Goal: Information Seeking & Learning: Learn about a topic

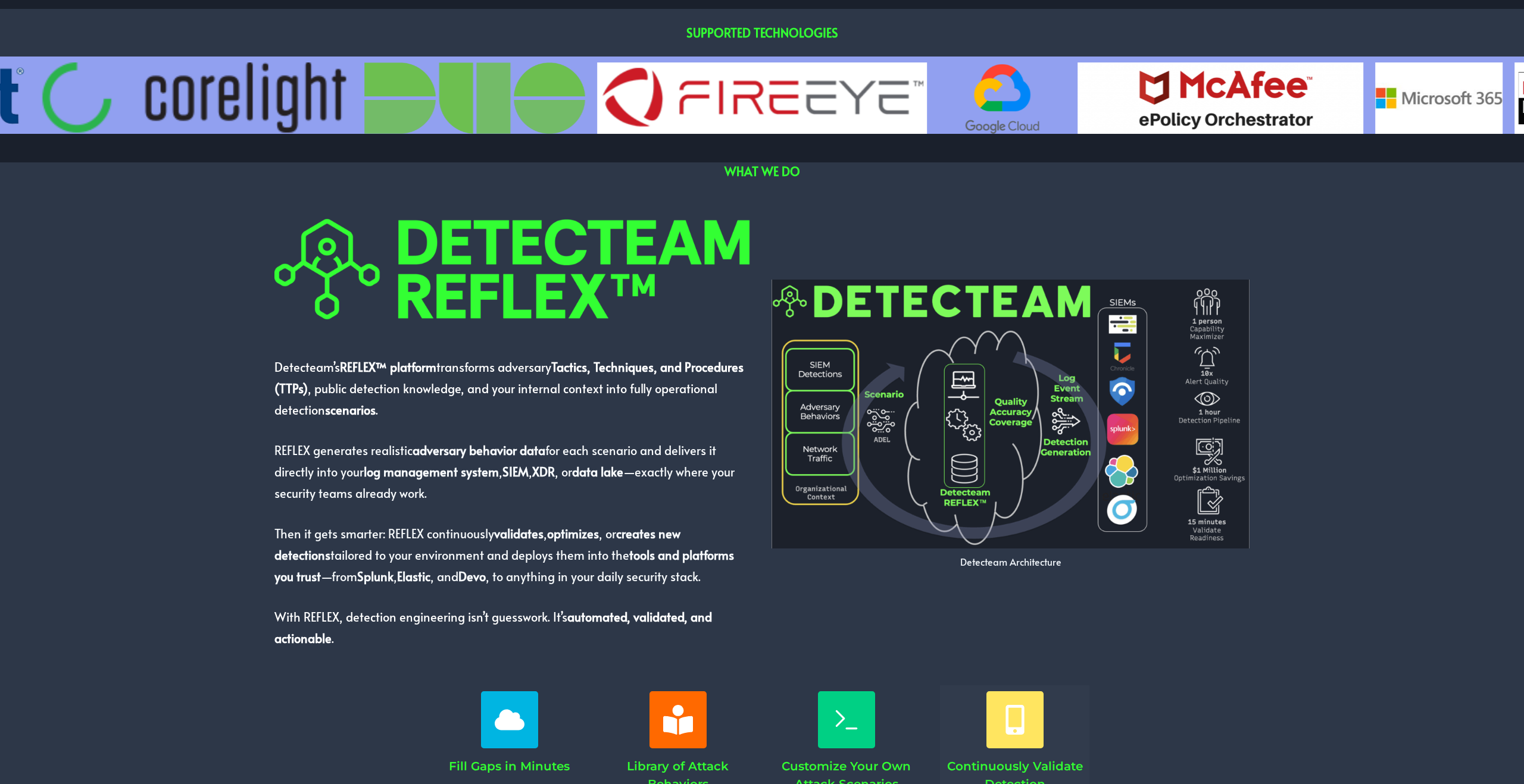
scroll to position [743, 0]
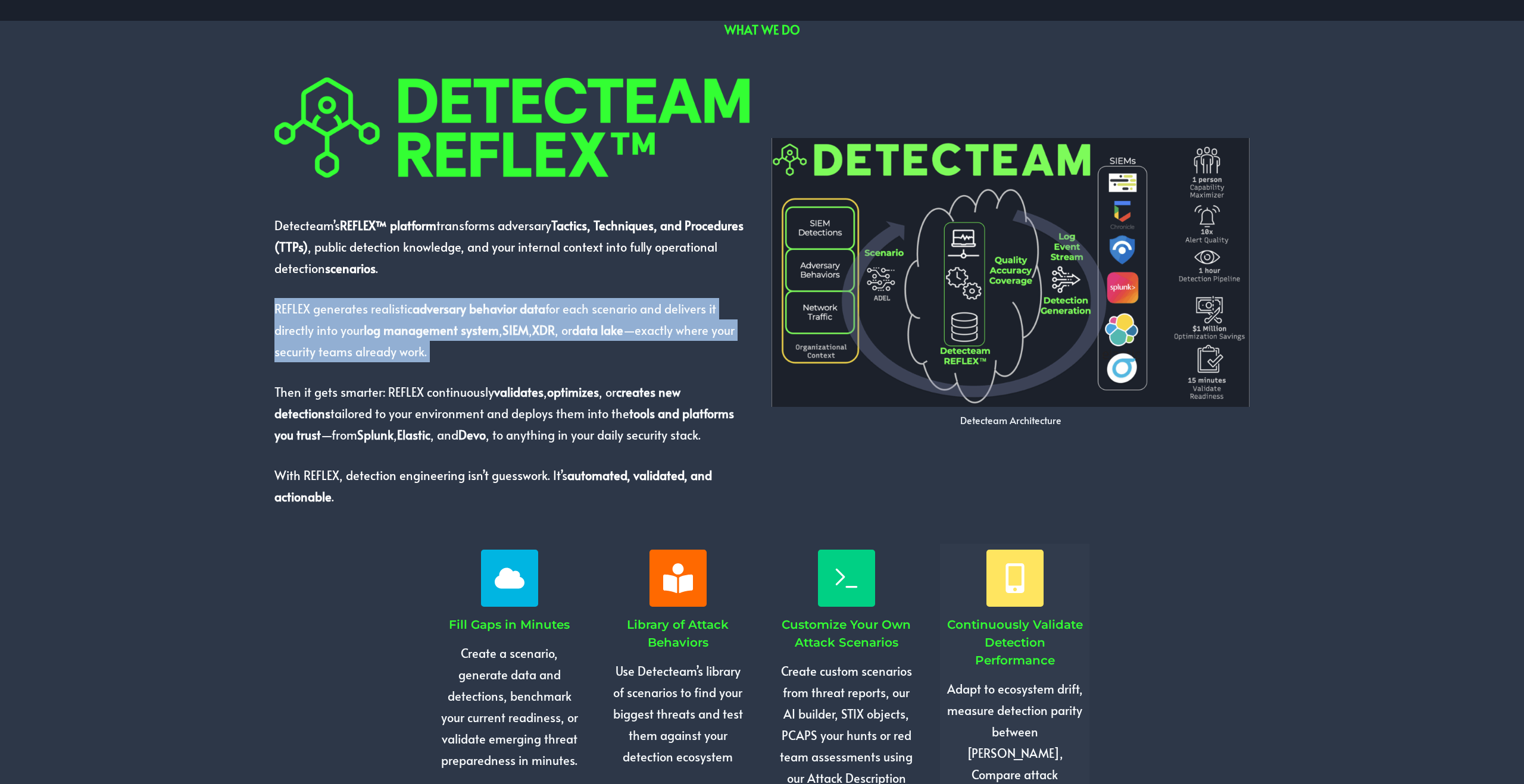
drag, startPoint x: 263, startPoint y: 305, endPoint x: 514, endPoint y: 376, distance: 260.8
click at [514, 376] on div "Detecteam’s REFLEX™ platform transforms adversary Tactics, Techniques, and Proc…" at bounding box center [762, 288] width 1219 height 487
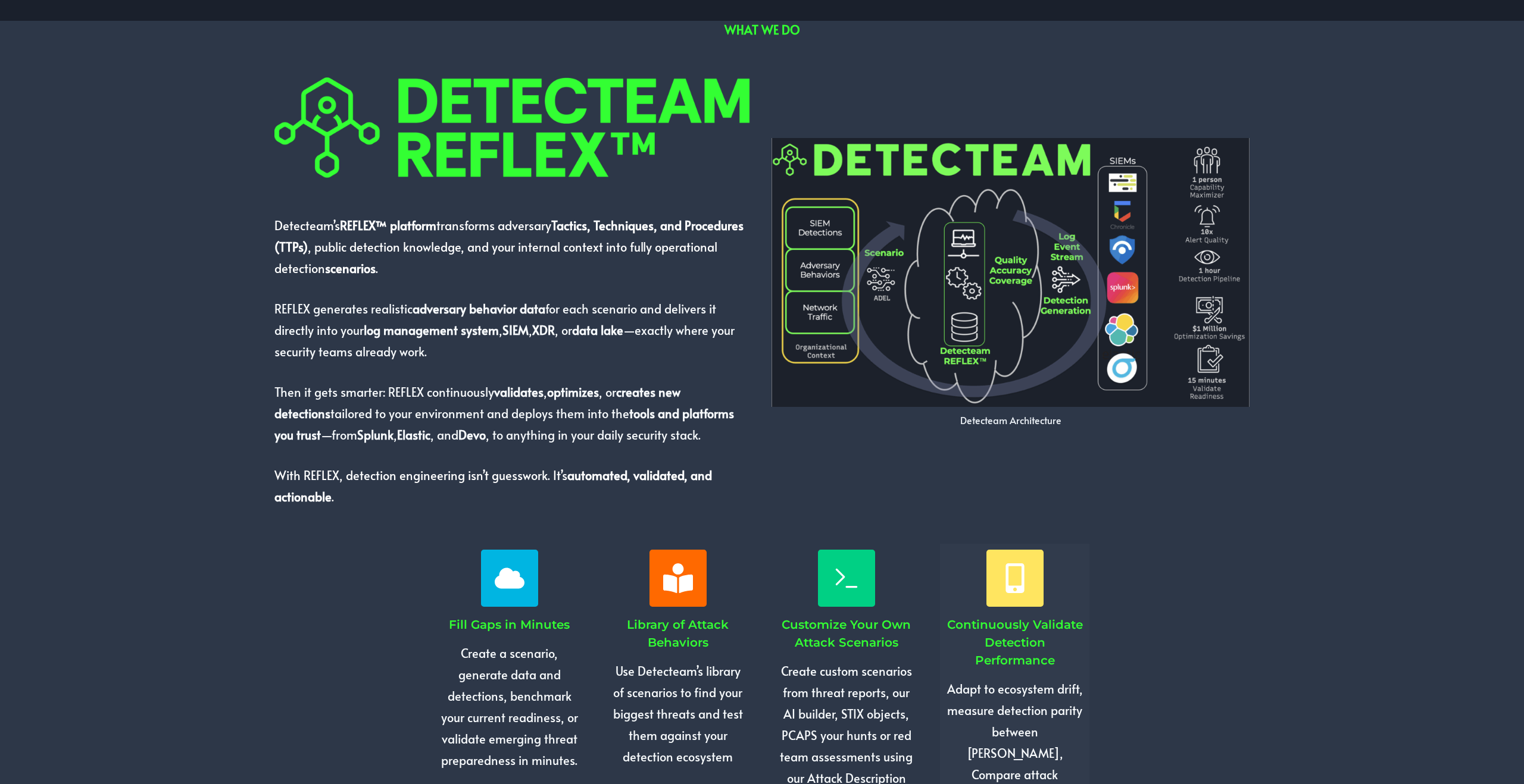
click at [514, 376] on div "Detecteam’s REFLEX™ platform transforms adversary Tactics, Techniques, and Proc…" at bounding box center [513, 288] width 478 height 438
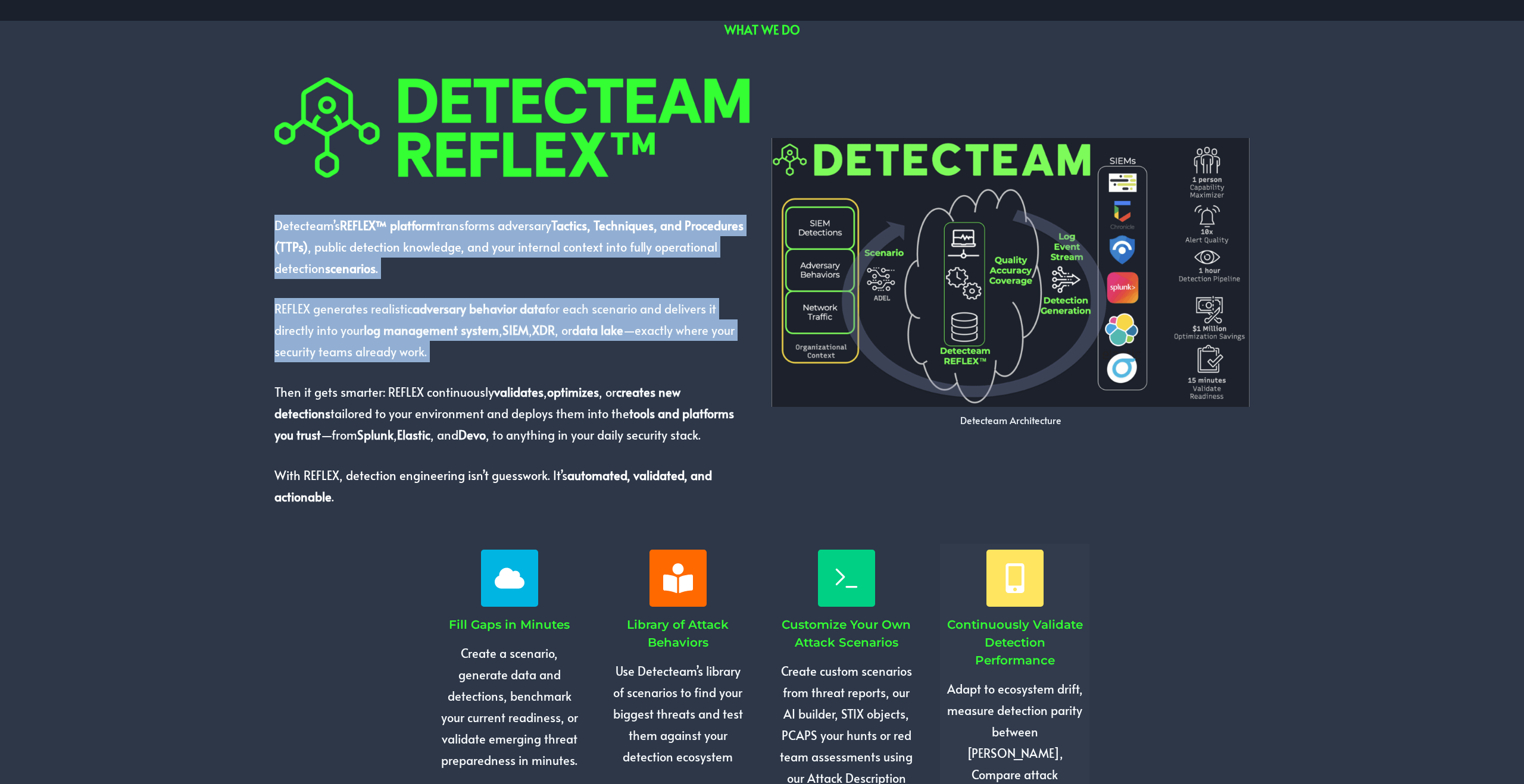
drag, startPoint x: 506, startPoint y: 350, endPoint x: 260, endPoint y: 230, distance: 273.7
click at [260, 230] on div "Detecteam’s REFLEX™ platform transforms adversary Tactics, Techniques, and Proc…" at bounding box center [762, 288] width 1219 height 487
drag, startPoint x: 262, startPoint y: 230, endPoint x: 477, endPoint y: 371, distance: 257.1
click at [477, 371] on div "Detecteam’s REFLEX™ platform transforms adversary Tactics, Techniques, and Proc…" at bounding box center [762, 288] width 1219 height 487
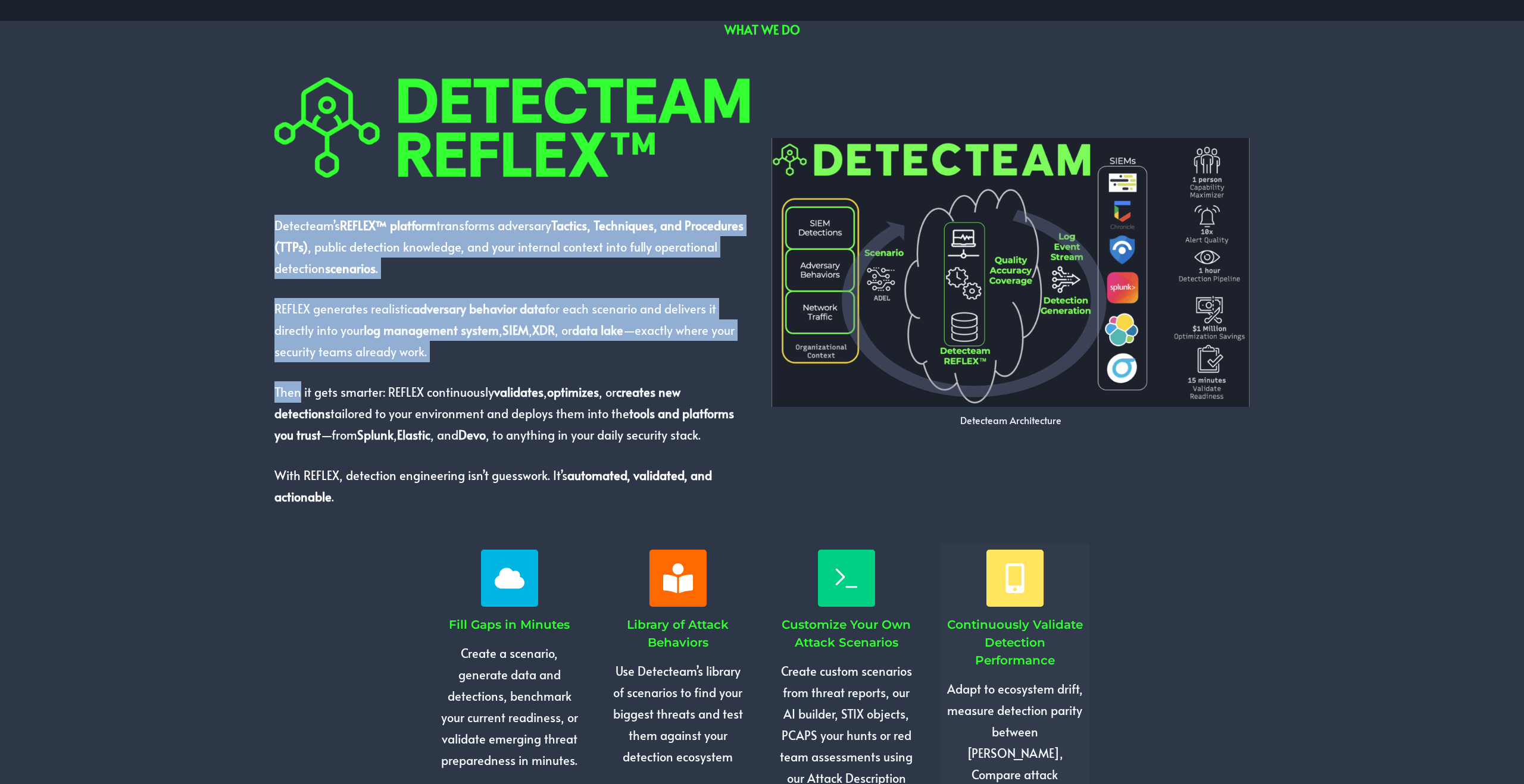
click at [487, 363] on div "Detecteam’s REFLEX™ platform transforms adversary Tactics, Techniques, and Proc…" at bounding box center [513, 288] width 478 height 438
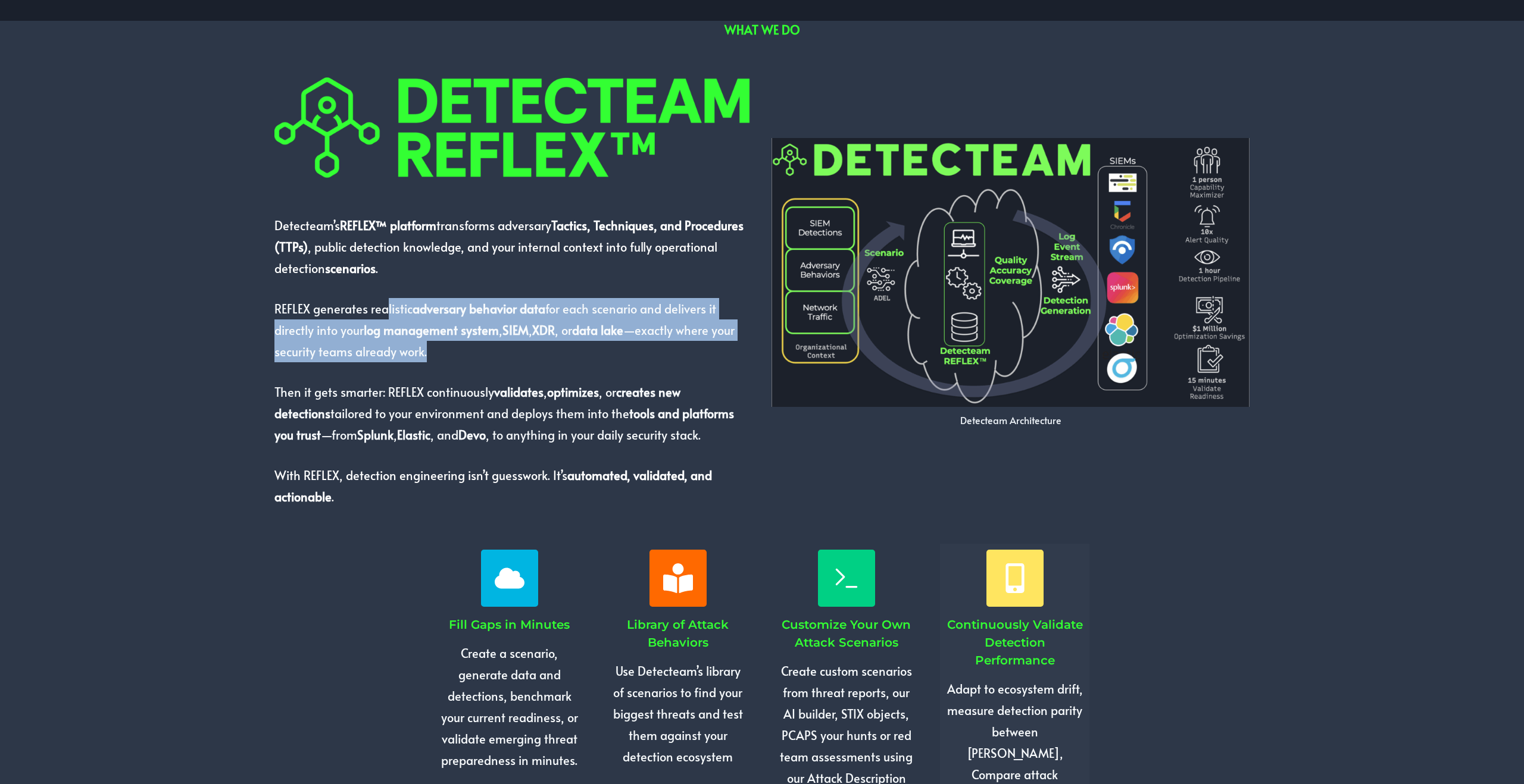
drag, startPoint x: 480, startPoint y: 357, endPoint x: 278, endPoint y: 247, distance: 230.0
click at [324, 268] on div "Detecteam’s REFLEX™ platform transforms adversary Tactics, Techniques, and Proc…" at bounding box center [513, 288] width 478 height 438
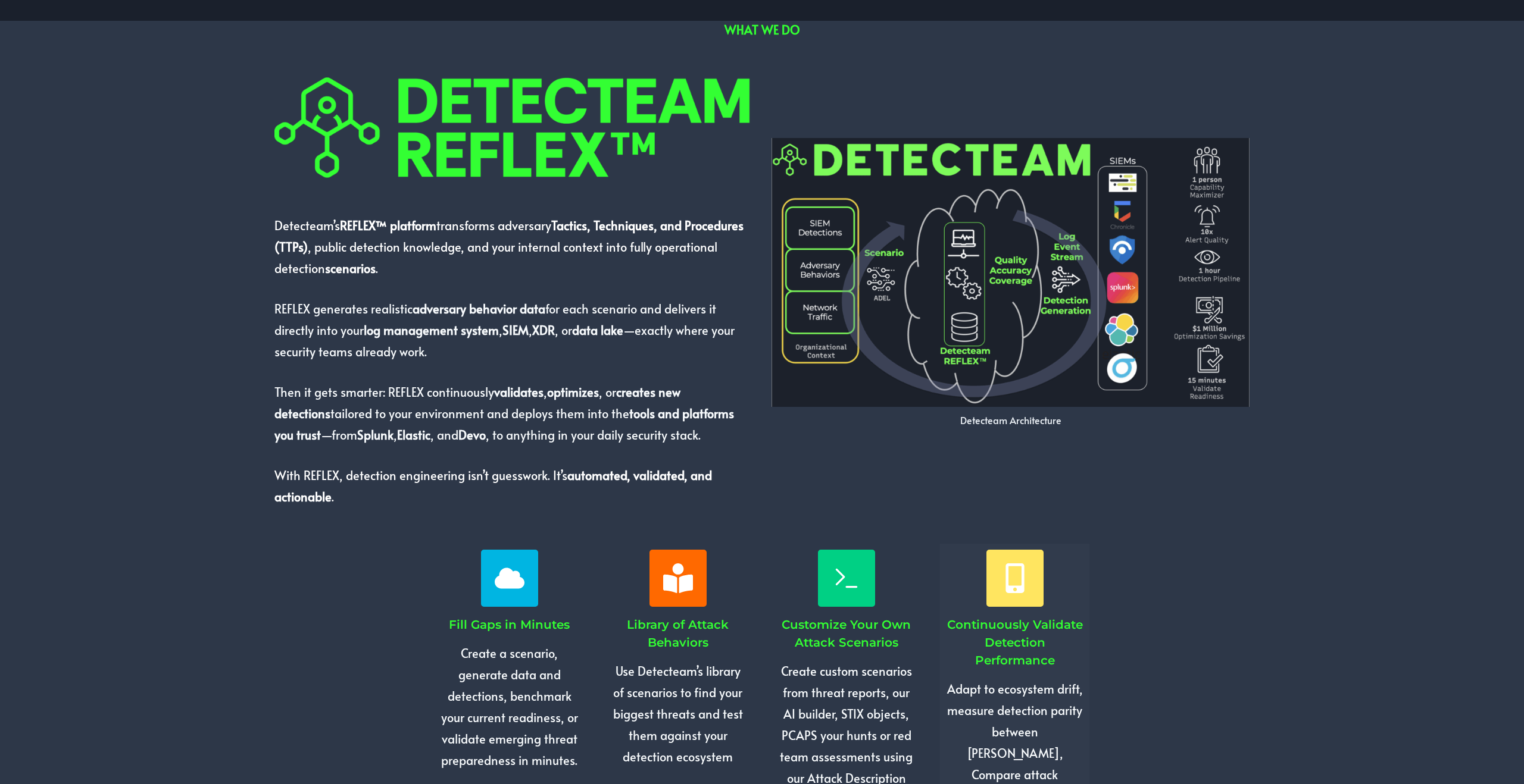
drag, startPoint x: 212, startPoint y: 241, endPoint x: 212, endPoint y: 252, distance: 11.0
click at [212, 241] on div "Detecteam’s REFLEX™ platform transforms adversary Tactics, Techniques, and Proc…" at bounding box center [762, 288] width 1219 height 487
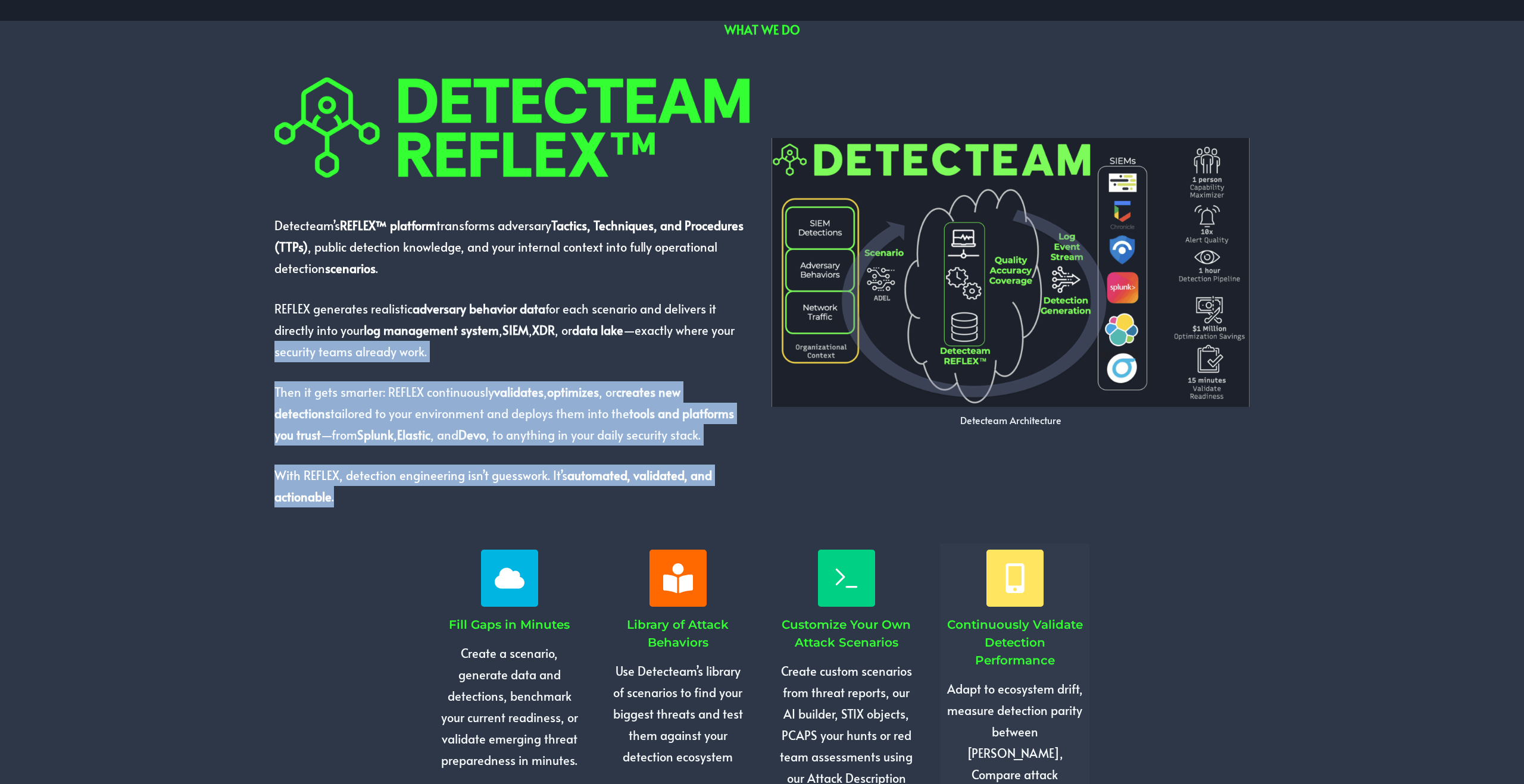
drag, startPoint x: 275, startPoint y: 361, endPoint x: 481, endPoint y: 519, distance: 259.6
click at [483, 521] on div "Detecteam’s REFLEX™ platform transforms adversary Tactics, Techniques, and Proc…" at bounding box center [762, 288] width 1219 height 487
drag, startPoint x: 480, startPoint y: 518, endPoint x: 475, endPoint y: 515, distance: 5.8
click at [480, 518] on div "Detecteam’s REFLEX™ platform transforms adversary Tactics, Techniques, and Proc…" at bounding box center [762, 288] width 1219 height 487
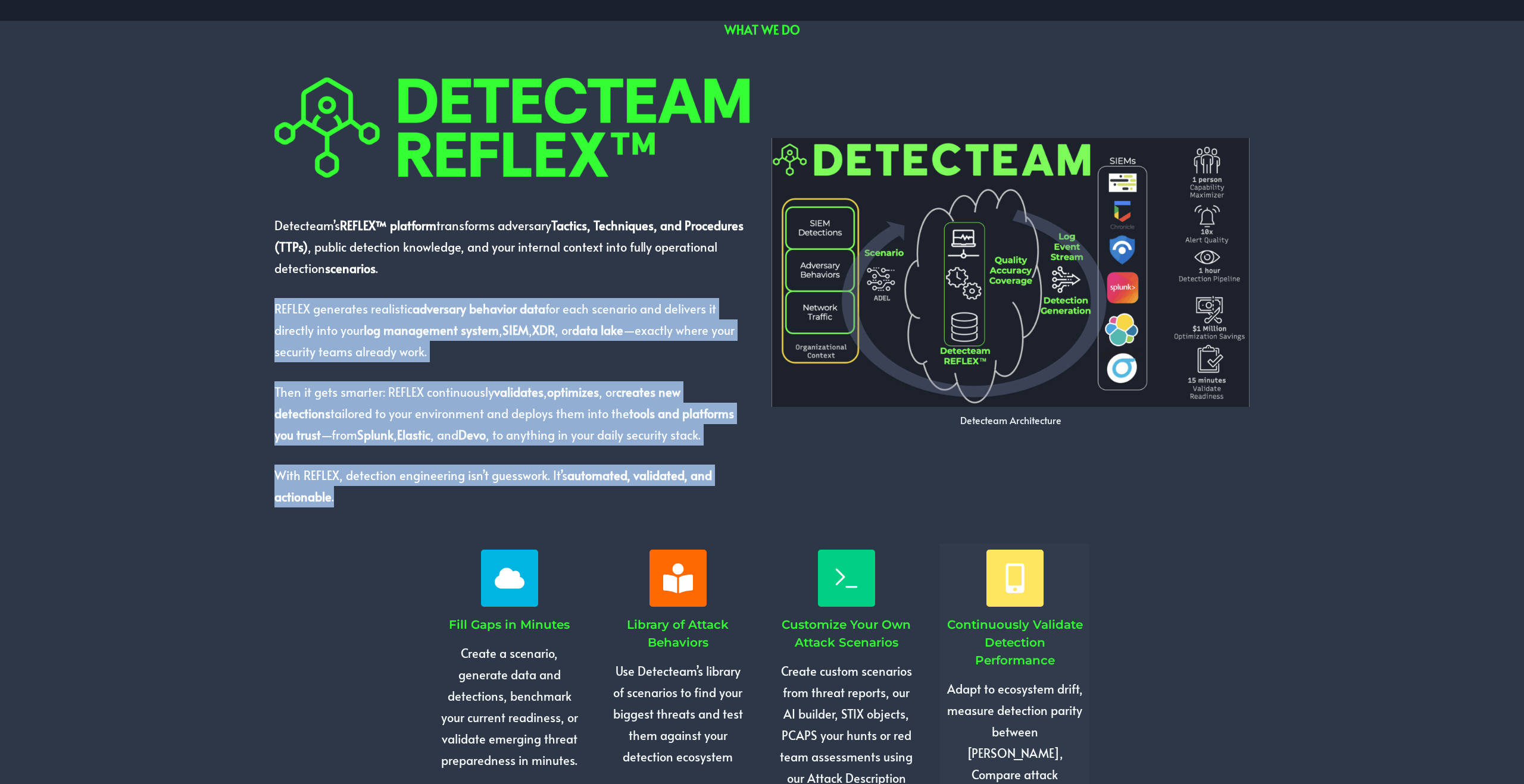
drag, startPoint x: 456, startPoint y: 503, endPoint x: 260, endPoint y: 298, distance: 283.6
click at [260, 298] on div "Detecteam’s REFLEX™ platform transforms adversary Tactics, Techniques, and Proc…" at bounding box center [762, 288] width 1219 height 487
click at [261, 298] on div "Detecteam’s REFLEX™ platform transforms adversary Tactics, Techniques, and Proc…" at bounding box center [762, 288] width 1219 height 487
drag, startPoint x: 273, startPoint y: 311, endPoint x: 392, endPoint y: 525, distance: 244.9
click at [392, 525] on div "Detecteam’s REFLEX™ platform transforms adversary Tactics, Techniques, and Proc…" at bounding box center [762, 288] width 1219 height 487
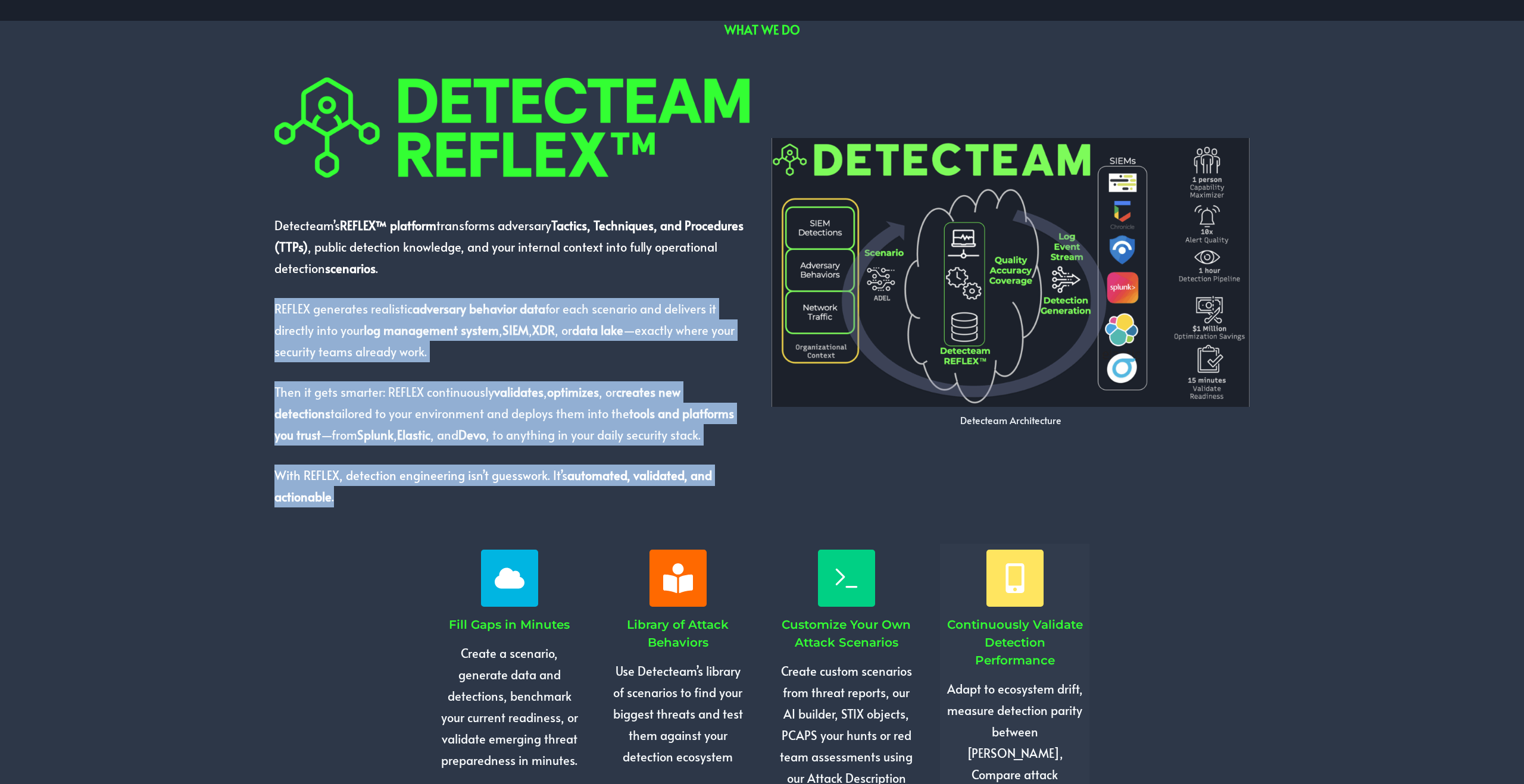
click at [392, 525] on div "Detecteam’s REFLEX™ platform transforms adversary Tactics, Techniques, and Proc…" at bounding box center [762, 288] width 1219 height 487
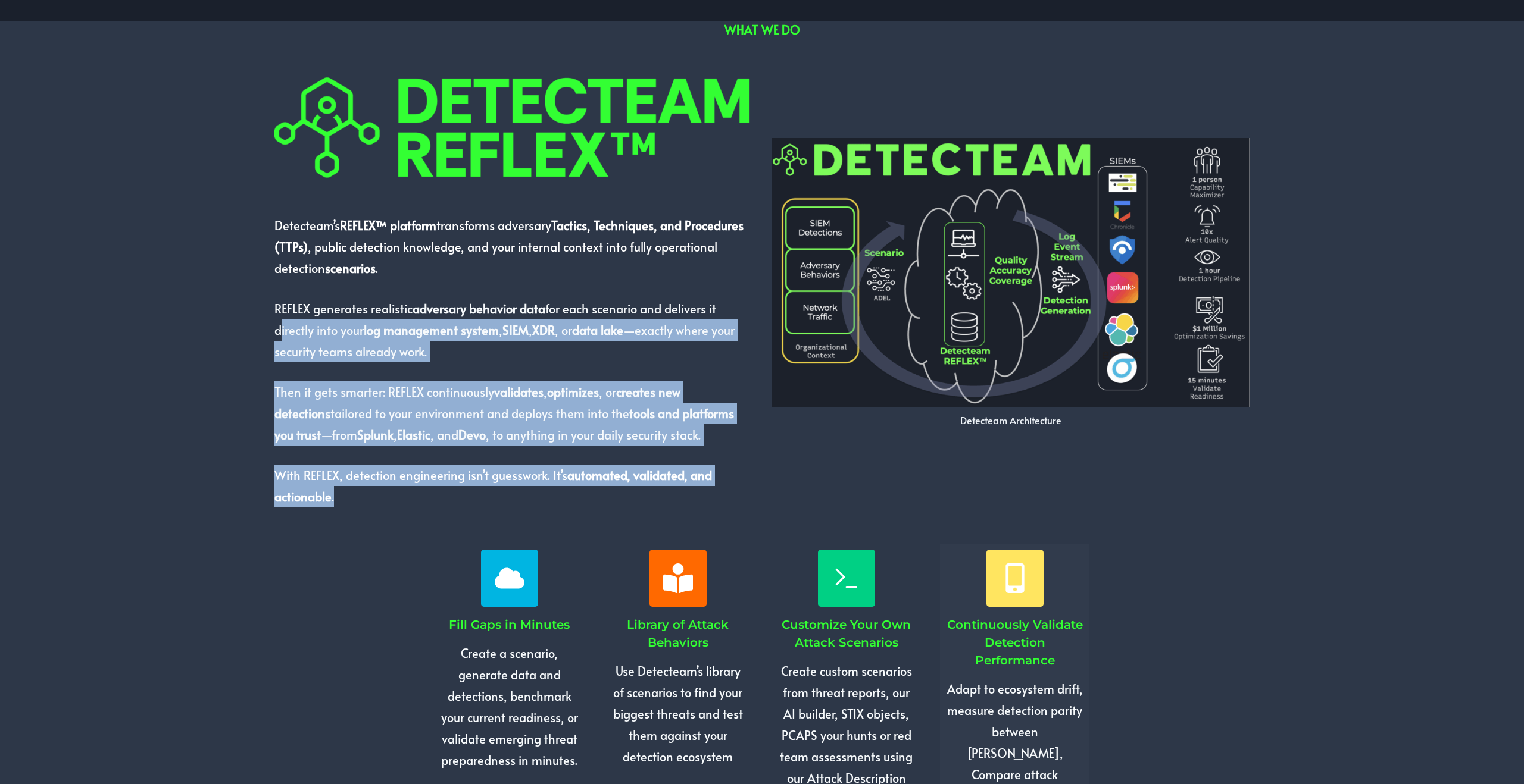
drag, startPoint x: 391, startPoint y: 516, endPoint x: 241, endPoint y: 329, distance: 239.7
click at [241, 329] on div "Detecteam’s REFLEX™ platform transforms adversary Tactics, Techniques, and Proc…" at bounding box center [762, 288] width 1219 height 487
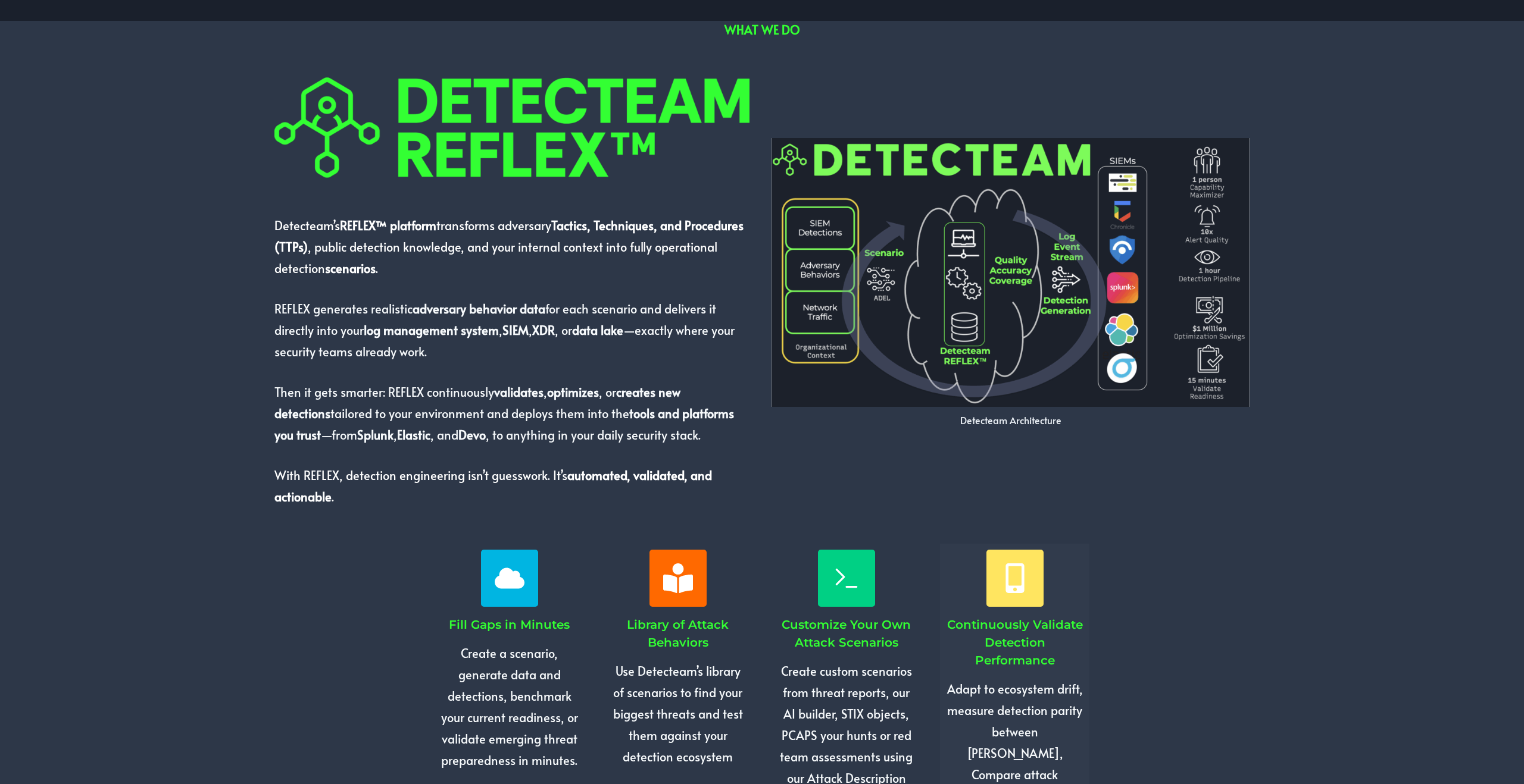
click at [241, 329] on div "Detecteam’s REFLEX™ platform transforms adversary Tactics, Techniques, and Proc…" at bounding box center [762, 288] width 1219 height 487
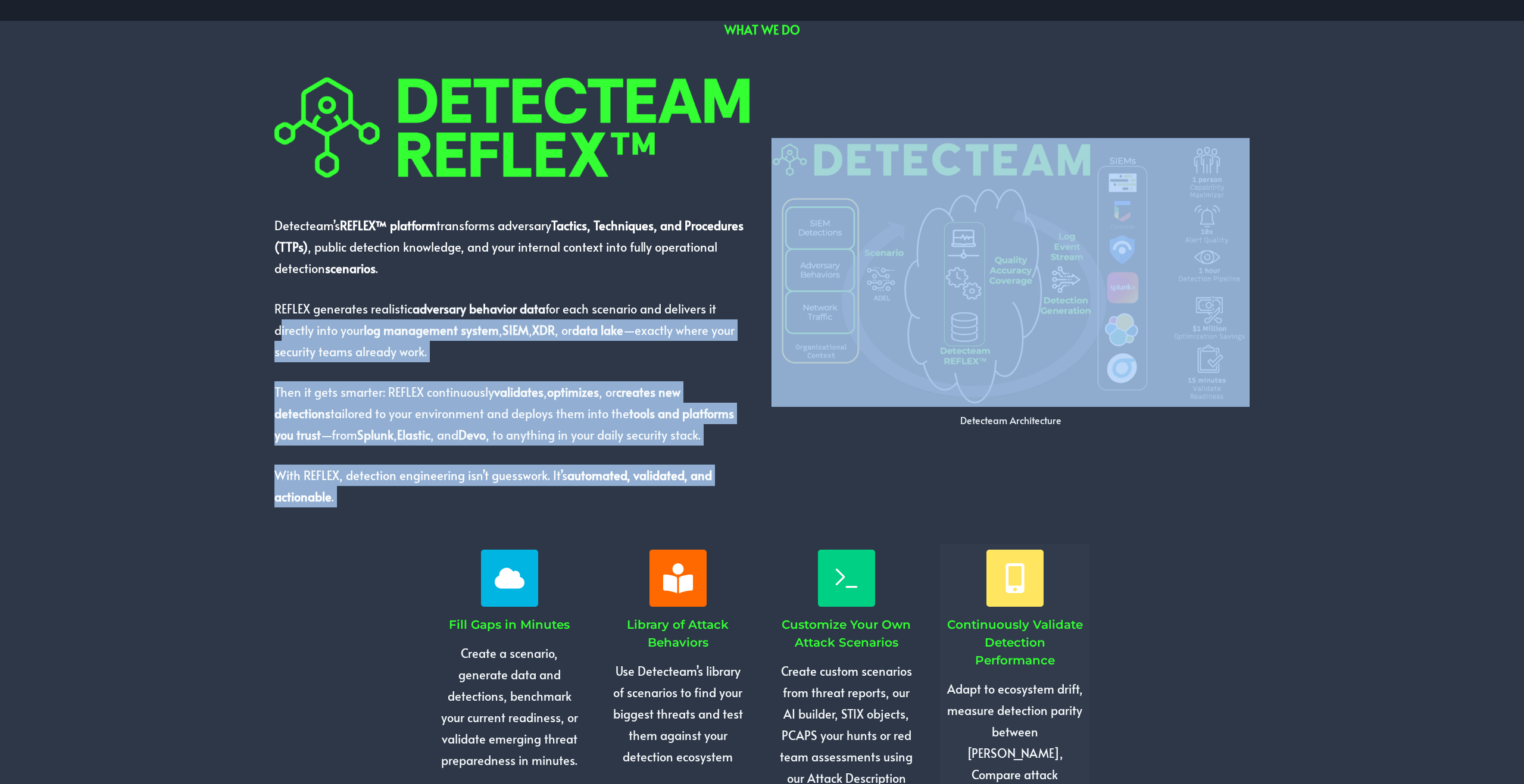
drag, startPoint x: 242, startPoint y: 330, endPoint x: 388, endPoint y: 513, distance: 234.1
click at [388, 513] on div "Detecteam’s REFLEX™ platform transforms adversary Tactics, Techniques, and Proc…" at bounding box center [762, 288] width 1219 height 487
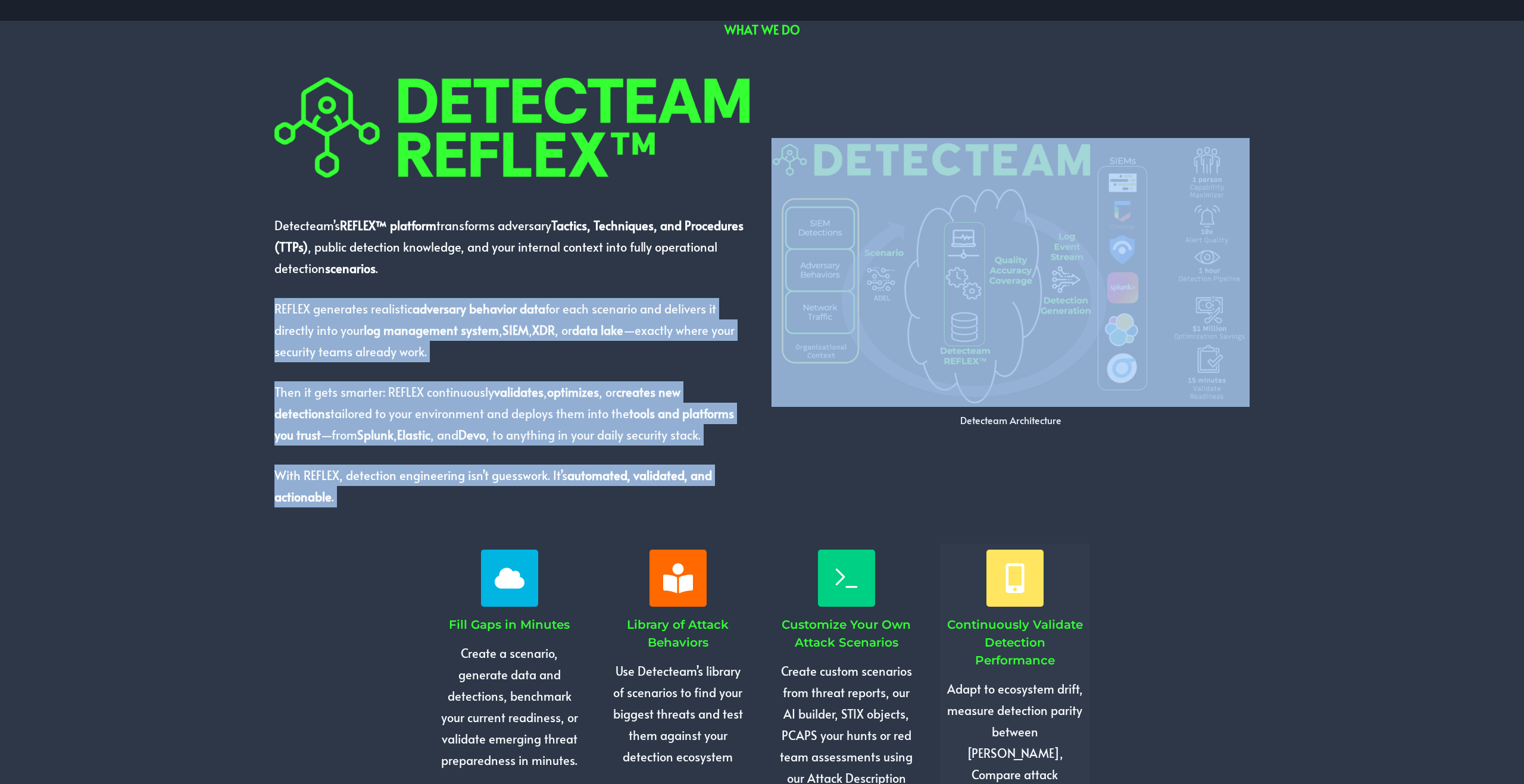
drag, startPoint x: 387, startPoint y: 508, endPoint x: 251, endPoint y: 298, distance: 250.2
click at [251, 298] on div "Detecteam’s REFLEX™ platform transforms adversary Tactics, Techniques, and Proc…" at bounding box center [762, 288] width 1219 height 487
drag, startPoint x: 251, startPoint y: 298, endPoint x: 396, endPoint y: 507, distance: 254.4
click at [396, 507] on div "Detecteam’s REFLEX™ platform transforms adversary Tactics, Techniques, and Proc…" at bounding box center [762, 288] width 1219 height 487
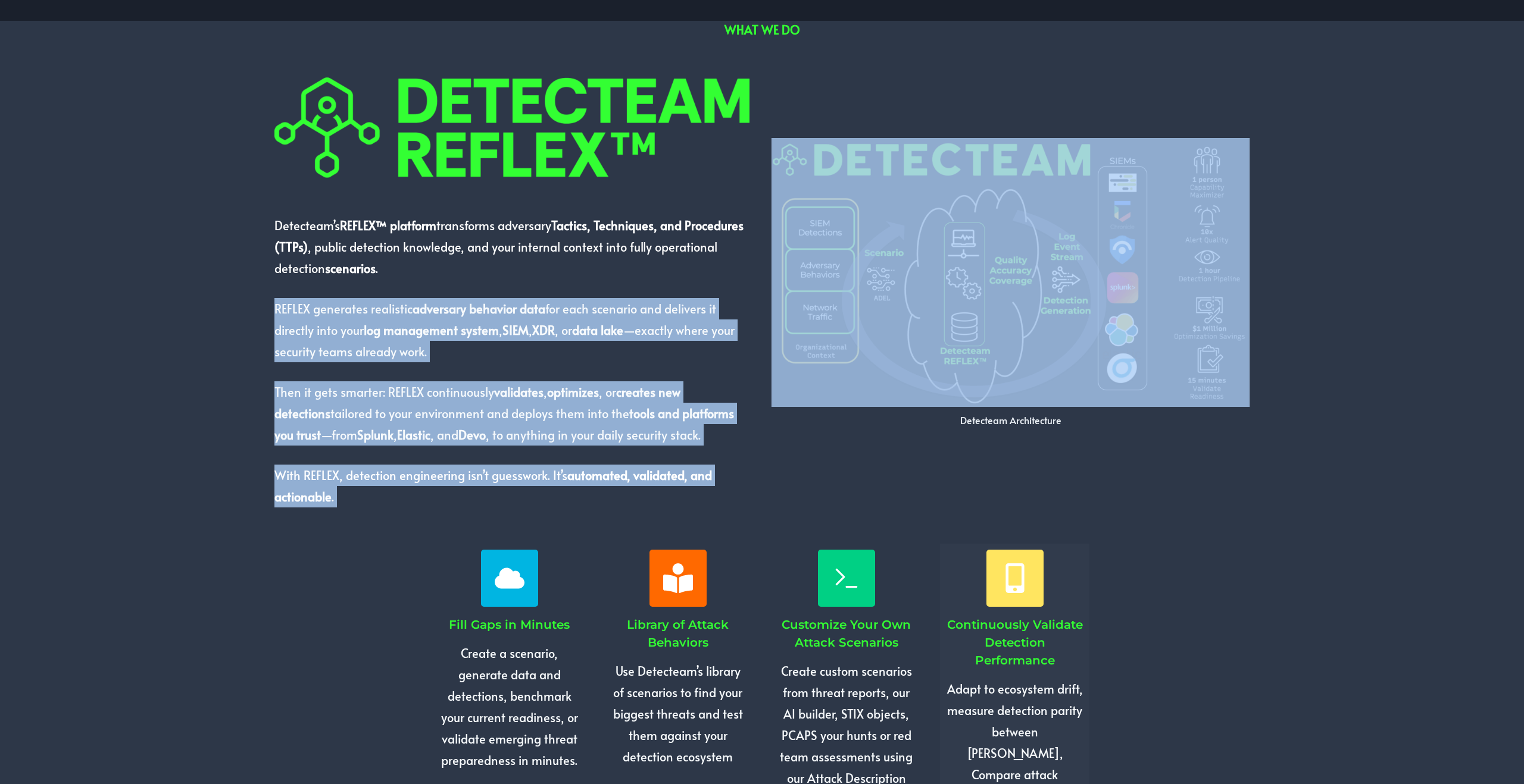
click at [396, 507] on div "Detecteam’s REFLEX™ platform transforms adversary Tactics, Techniques, and Proc…" at bounding box center [762, 288] width 1219 height 487
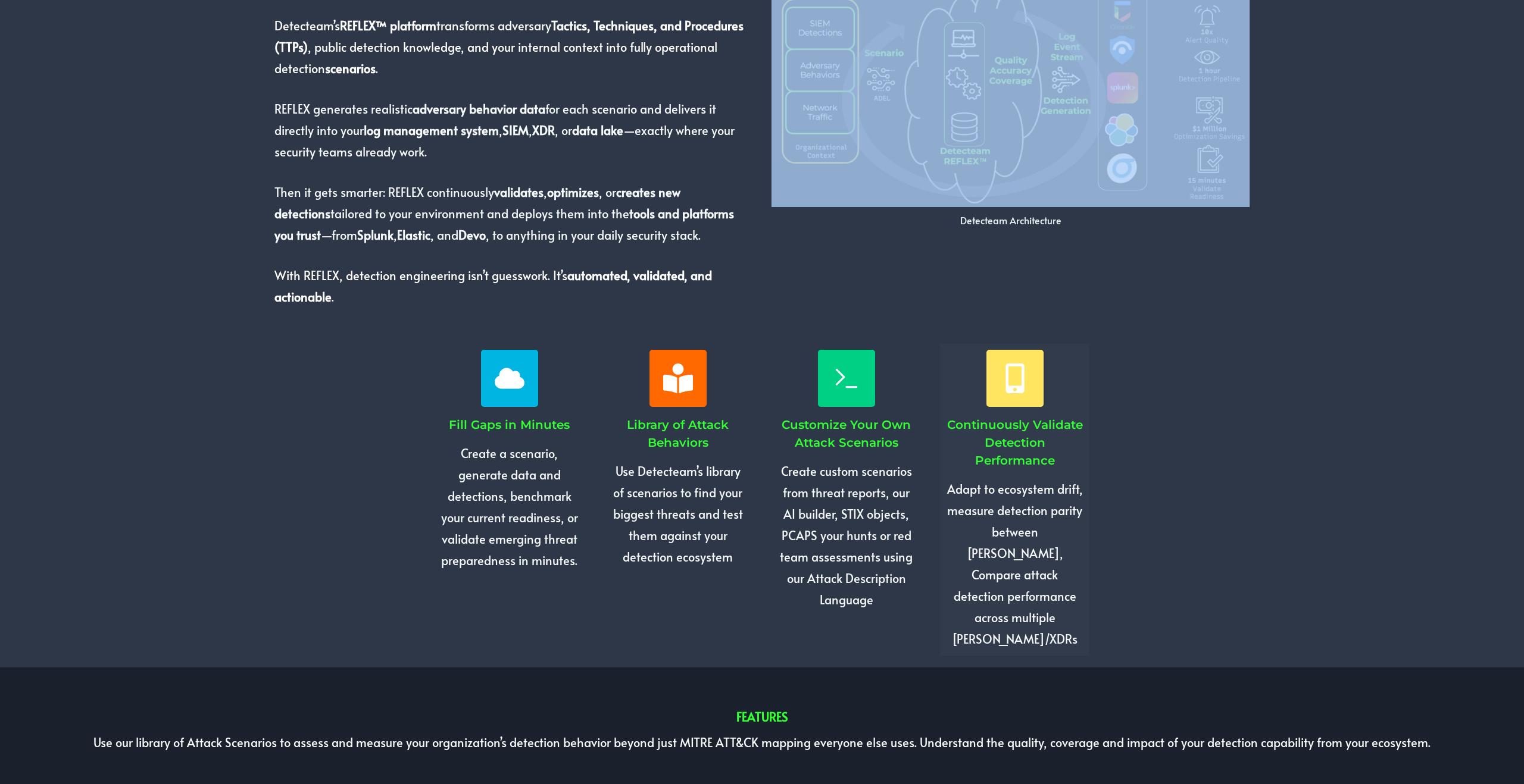
scroll to position [943, 0]
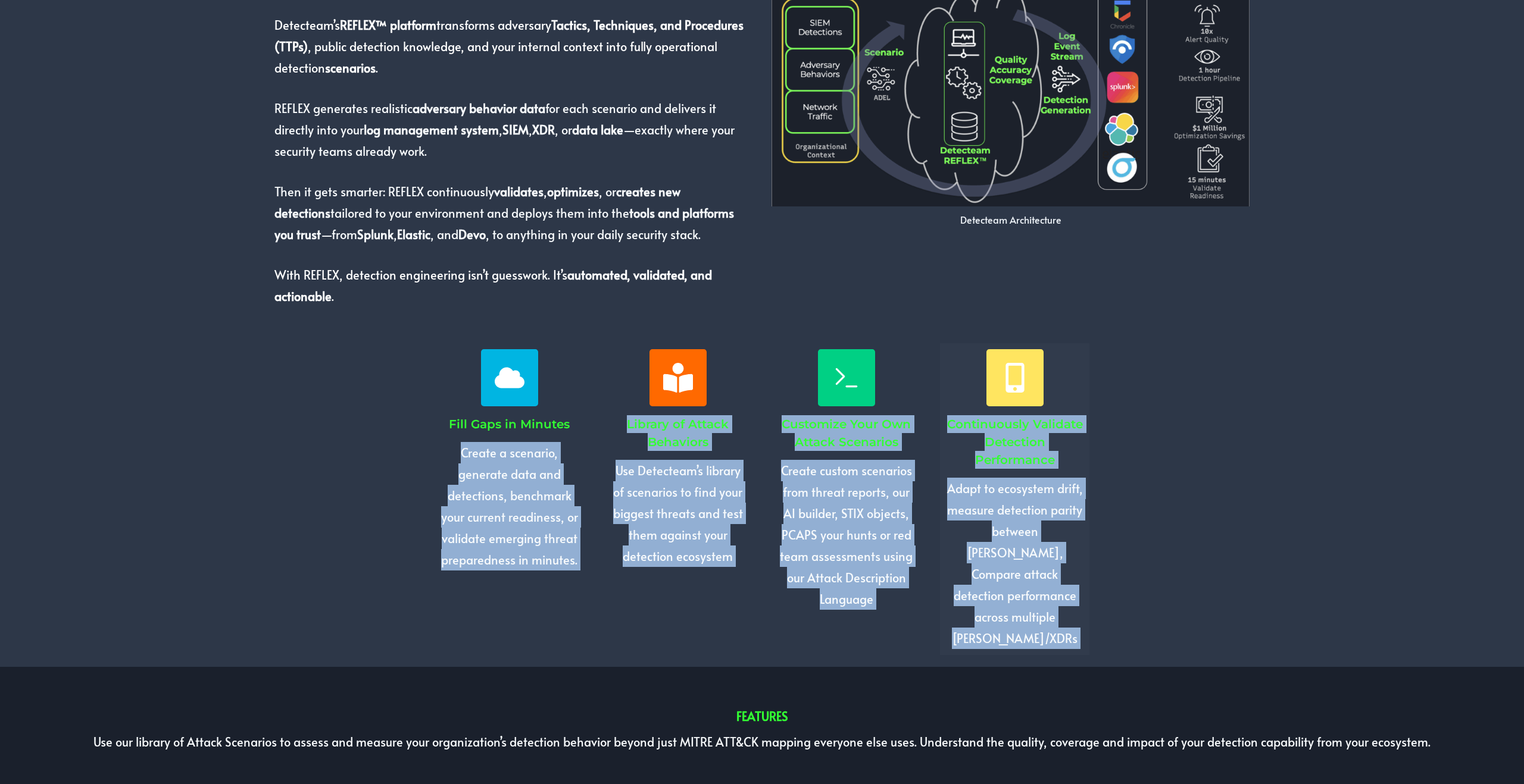
drag, startPoint x: 413, startPoint y: 441, endPoint x: 1041, endPoint y: 633, distance: 656.7
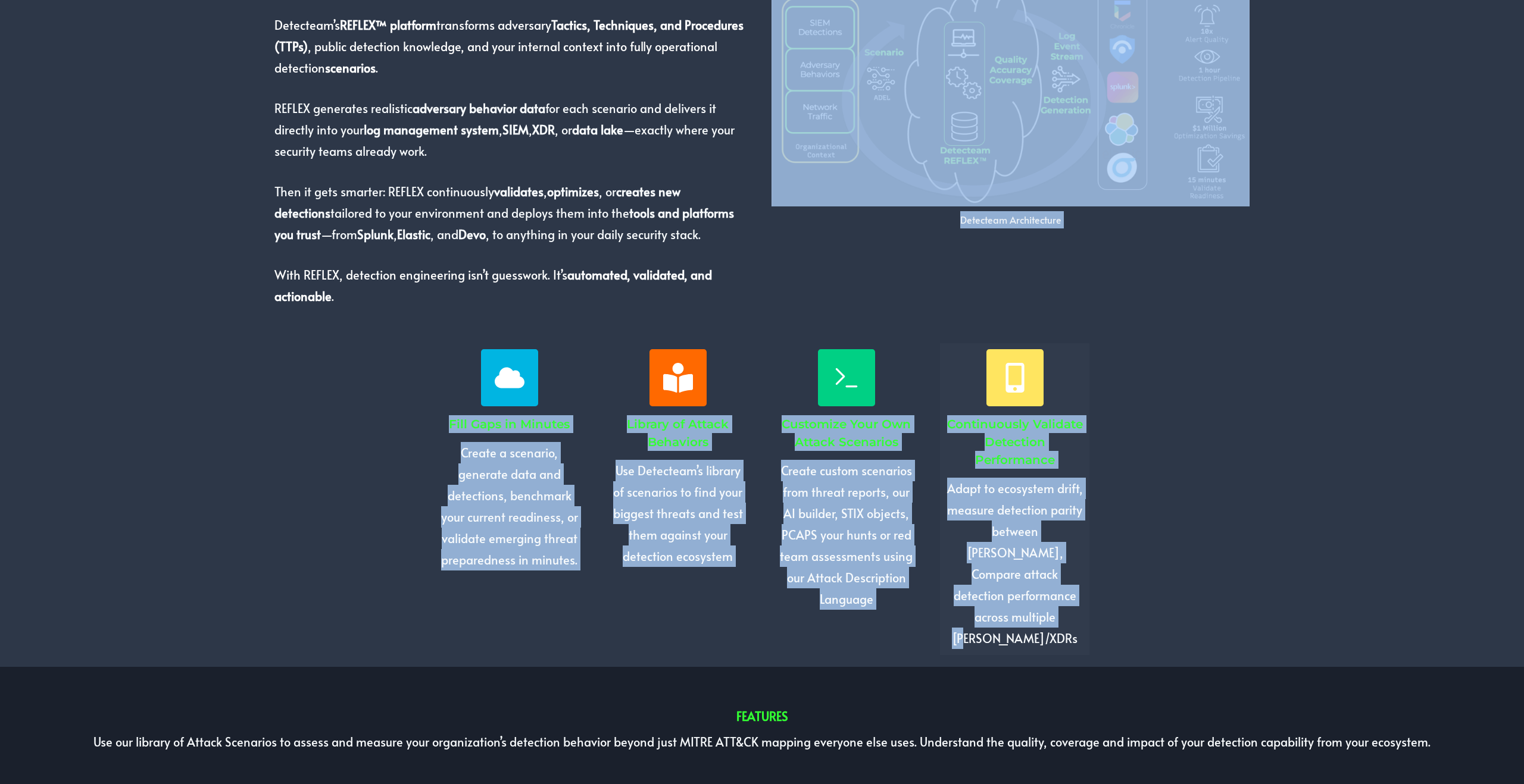
drag, startPoint x: 712, startPoint y: 508, endPoint x: 385, endPoint y: 331, distance: 371.8
click at [385, 330] on div "WHAT WE DO Detecteam’s REFLEX™ platform transforms adversary Tactics, Technique…" at bounding box center [762, 243] width 1219 height 846
click at [385, 331] on div "Detecteam’s REFLEX™ platform transforms adversary Tactics, Techniques, and Proc…" at bounding box center [762, 87] width 1219 height 487
drag, startPoint x: 436, startPoint y: 350, endPoint x: 1147, endPoint y: 639, distance: 767.5
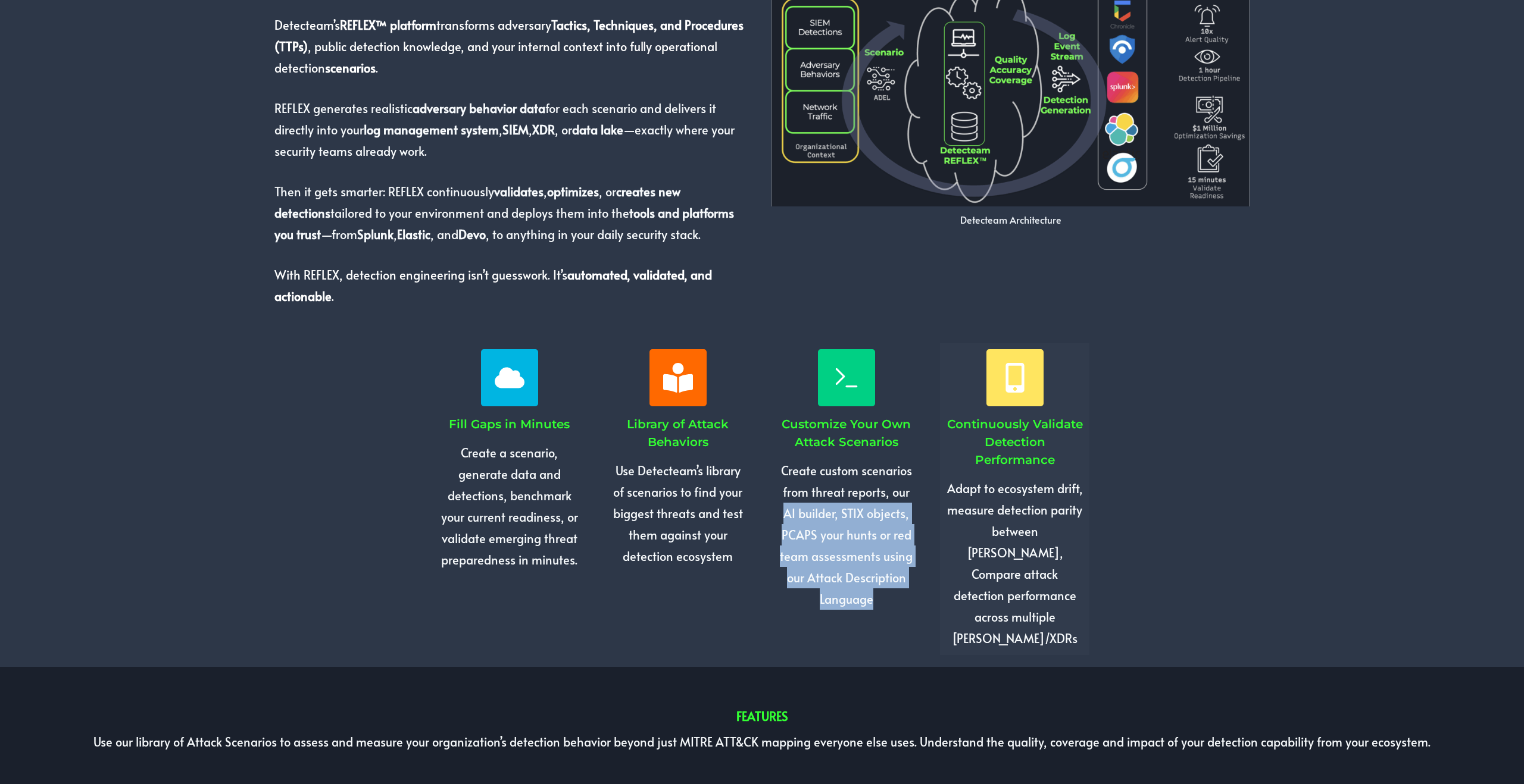
drag, startPoint x: 842, startPoint y: 543, endPoint x: 892, endPoint y: 607, distance: 81.2
click at [892, 607] on p "Create custom scenarios from threat reports, our AI builder, STIX objects, PCAP…" at bounding box center [846, 535] width 138 height 150
drag, startPoint x: 892, startPoint y: 607, endPoint x: 769, endPoint y: 471, distance: 183.4
click at [769, 471] on div "Fill Gaps in Minutes Create a scenario, generate data and detections, benchmark…" at bounding box center [761, 500] width 679 height 336
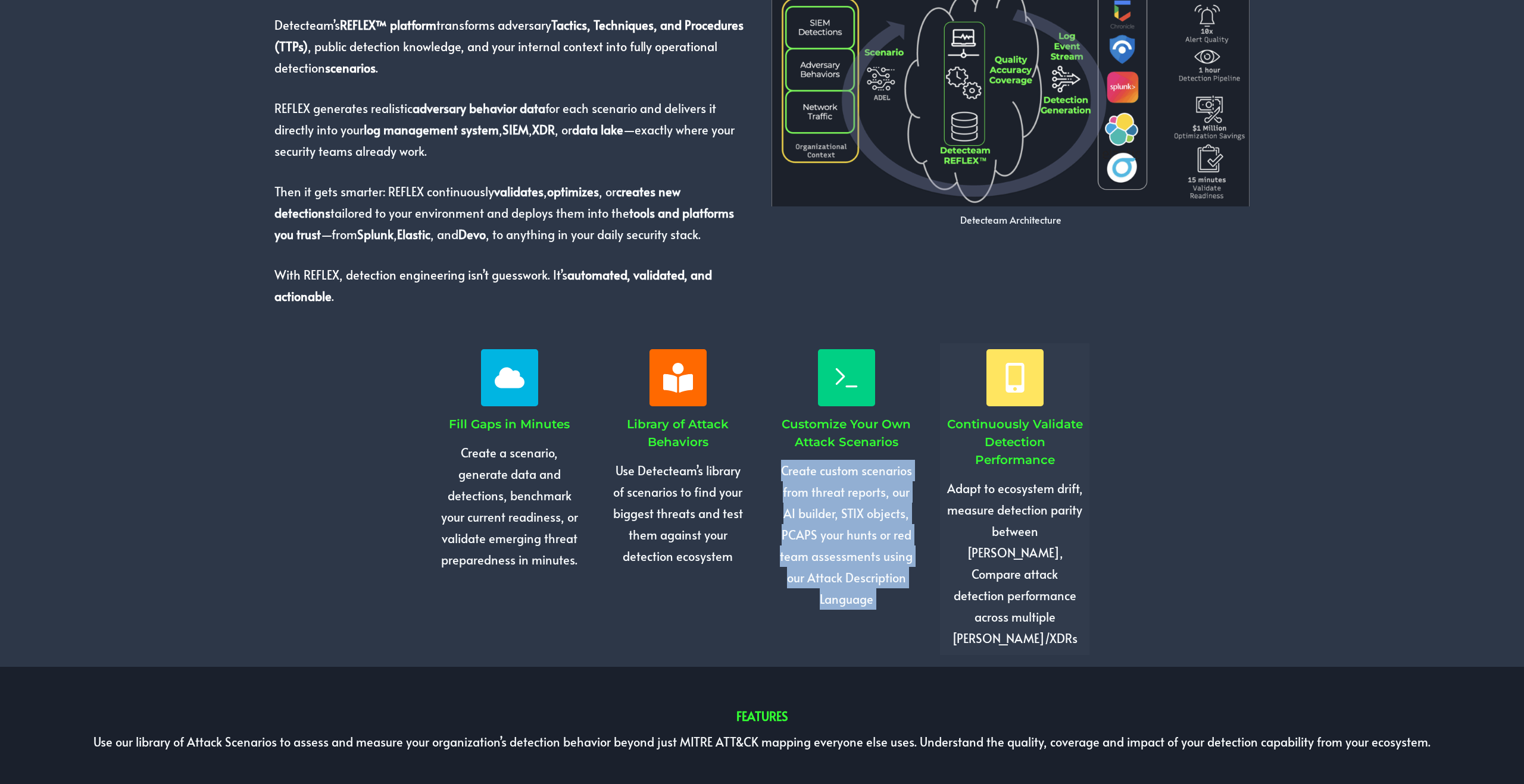
click at [769, 471] on div "Fill Gaps in Minutes Create a scenario, generate data and detections, benchmark…" at bounding box center [761, 500] width 679 height 336
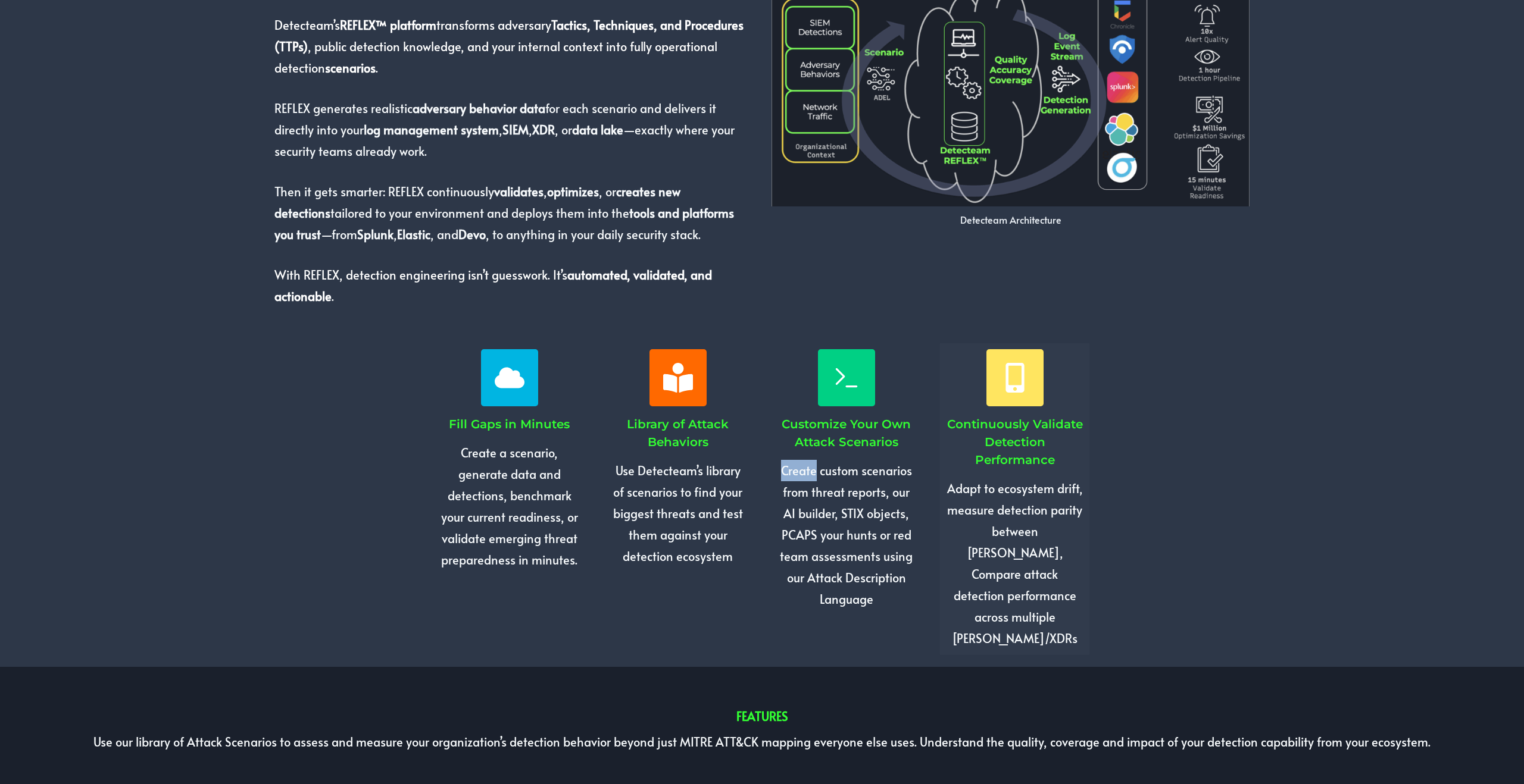
click at [775, 469] on div "Customize Your Own Attack Scenarios Create custom scenarios from threat reports…" at bounding box center [846, 480] width 150 height 273
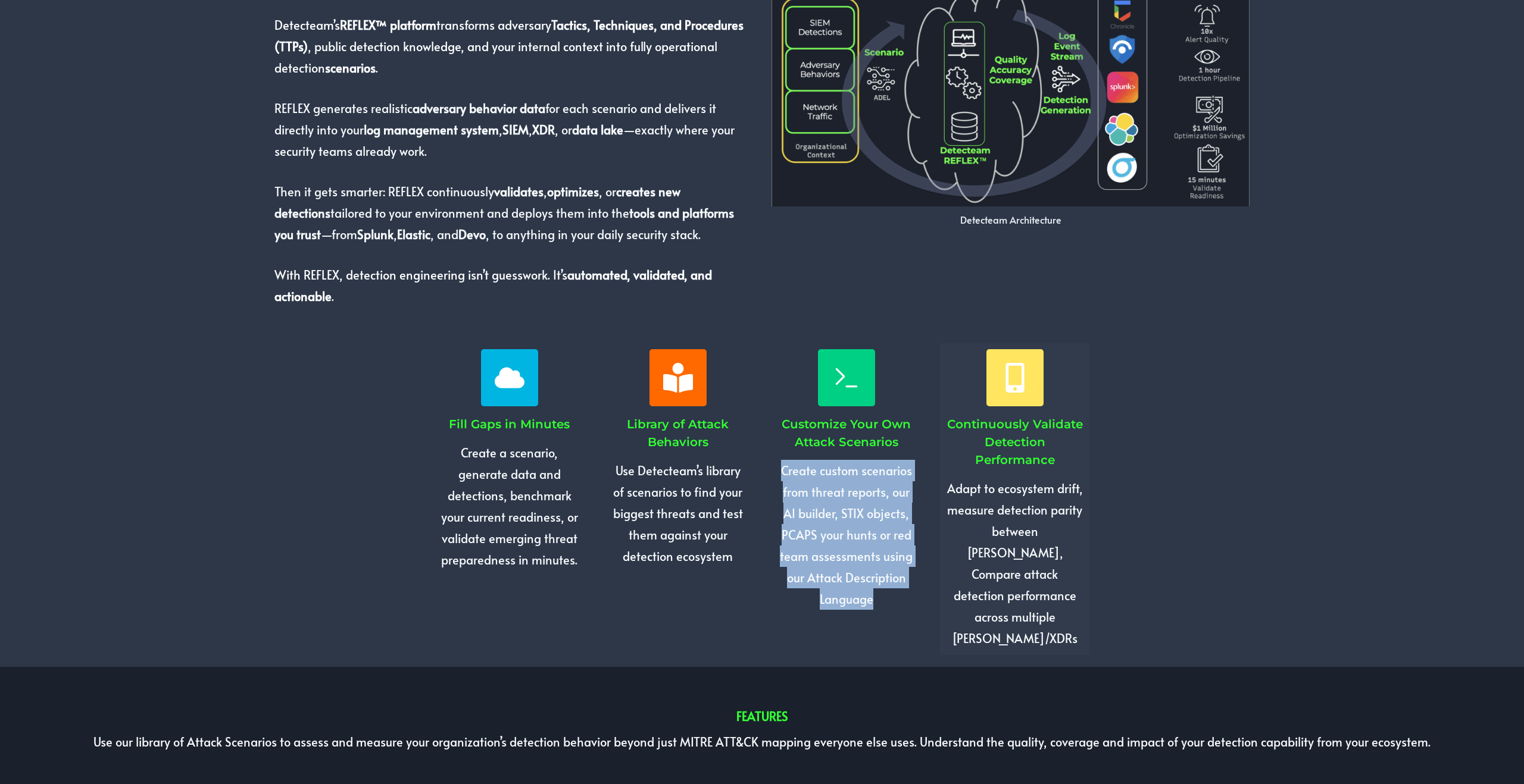
drag, startPoint x: 772, startPoint y: 469, endPoint x: 882, endPoint y: 607, distance: 176.5
click at [882, 607] on div "Customize Your Own Attack Scenarios Create custom scenarios from threat reports…" at bounding box center [846, 480] width 150 height 273
click at [884, 607] on p "Create custom scenarios from threat reports, our AI builder, STIX objects, PCAP…" at bounding box center [846, 535] width 138 height 150
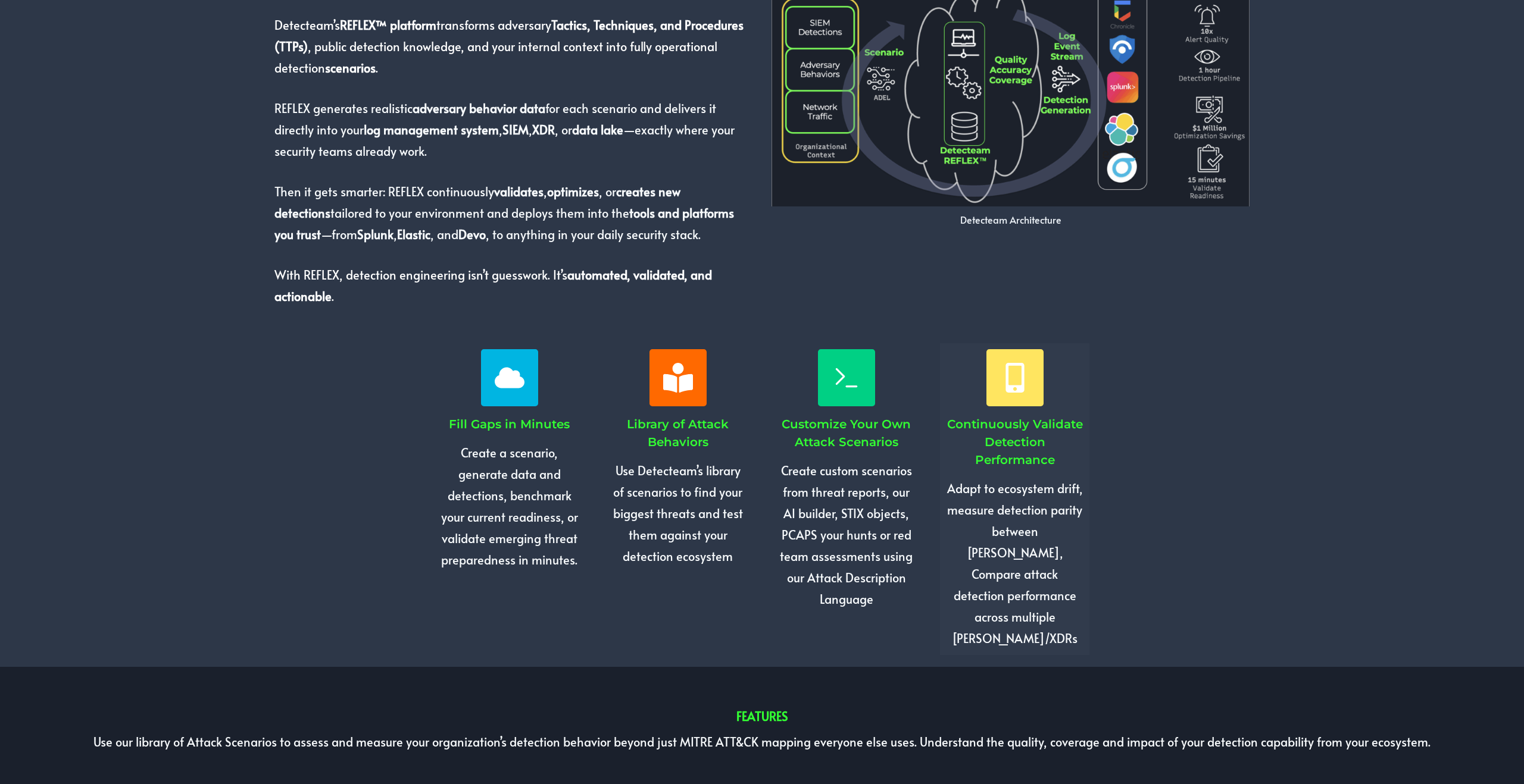
scroll to position [939, 0]
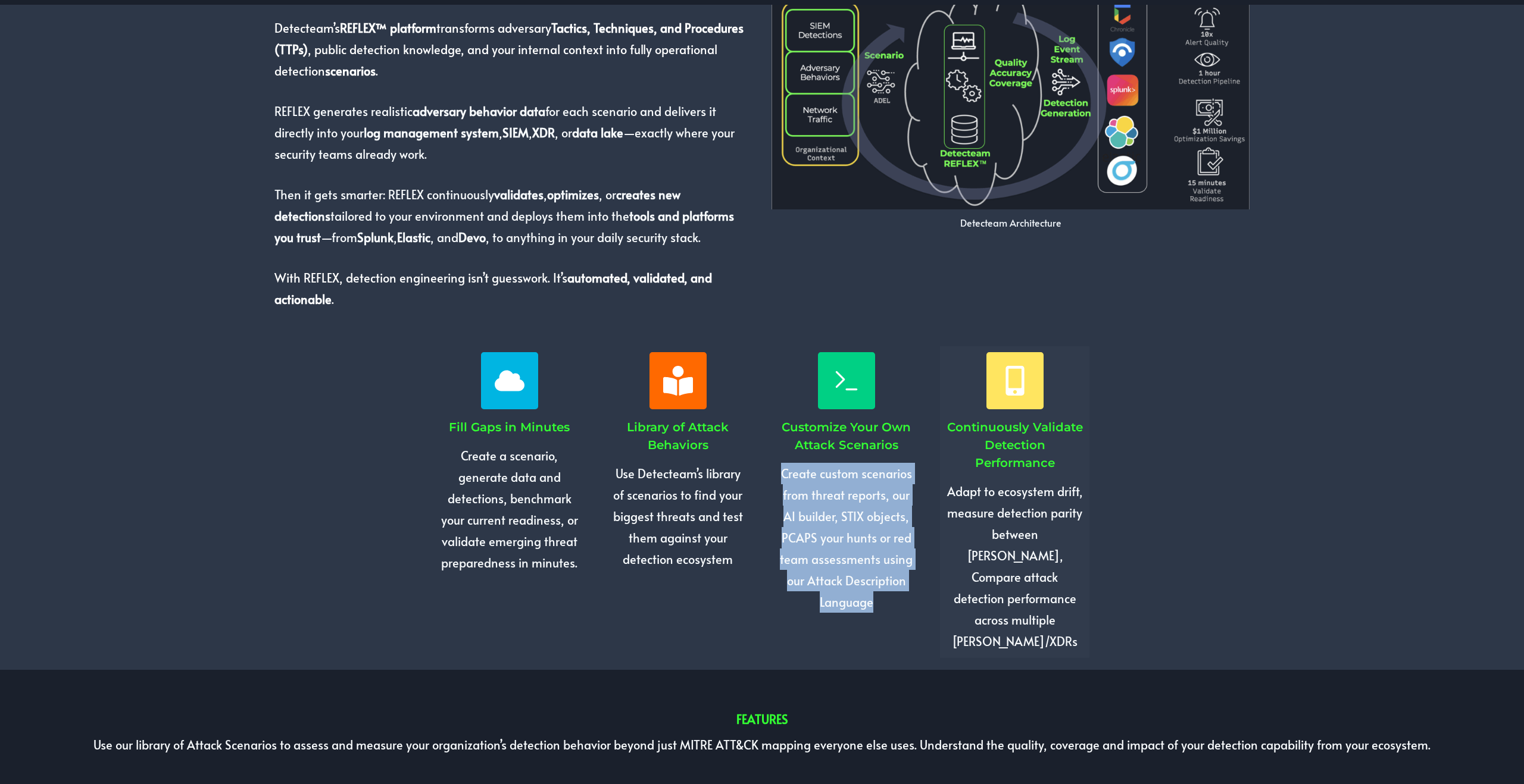
drag, startPoint x: 782, startPoint y: 472, endPoint x: 892, endPoint y: 606, distance: 173.4
click at [892, 606] on p "Create custom scenarios from threat reports, our AI builder, STIX objects, PCAP…" at bounding box center [846, 538] width 138 height 150
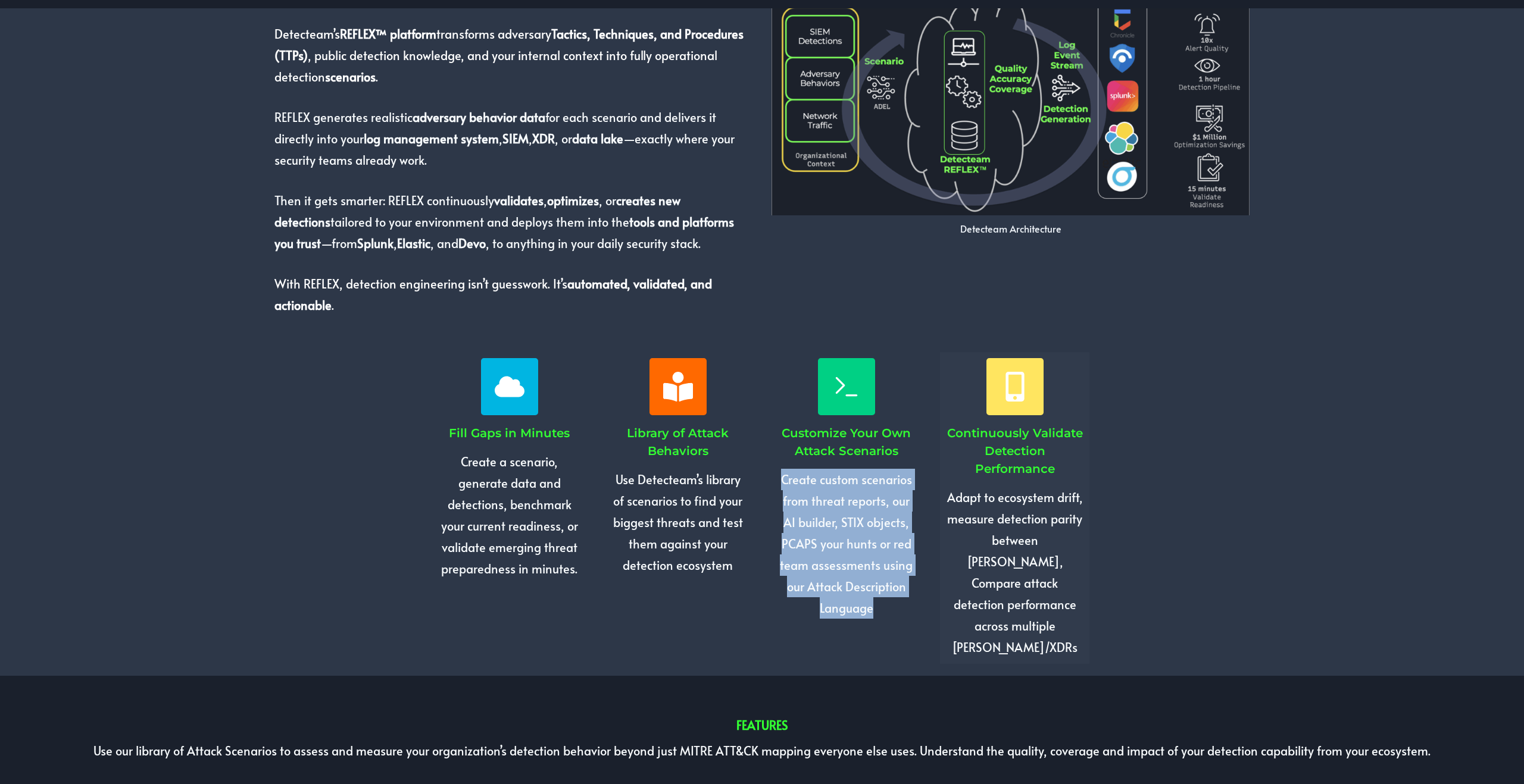
click at [892, 606] on p "Create custom scenarios from threat reports, our AI builder, STIX objects, PCAP…" at bounding box center [846, 544] width 138 height 150
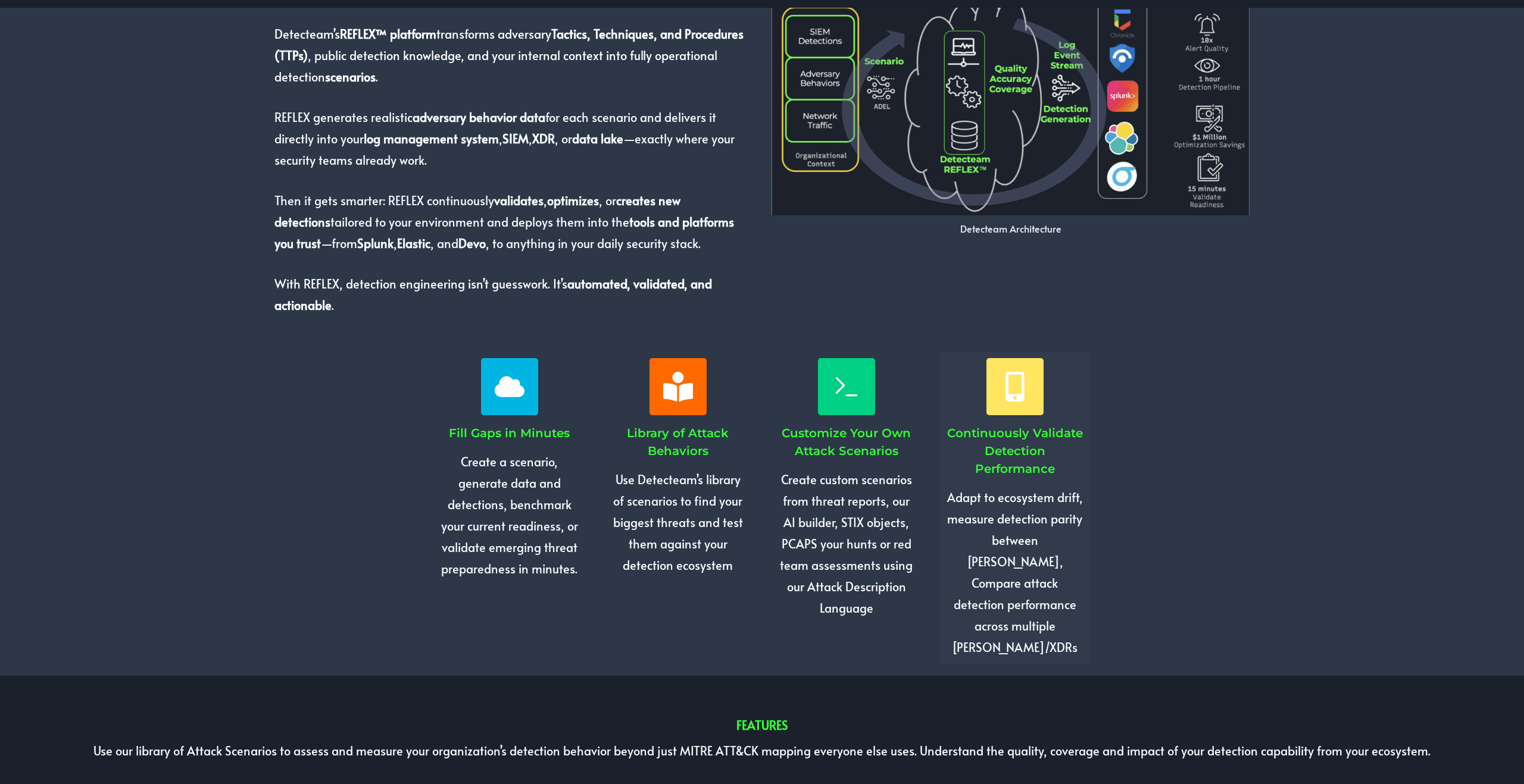
scroll to position [936, 0]
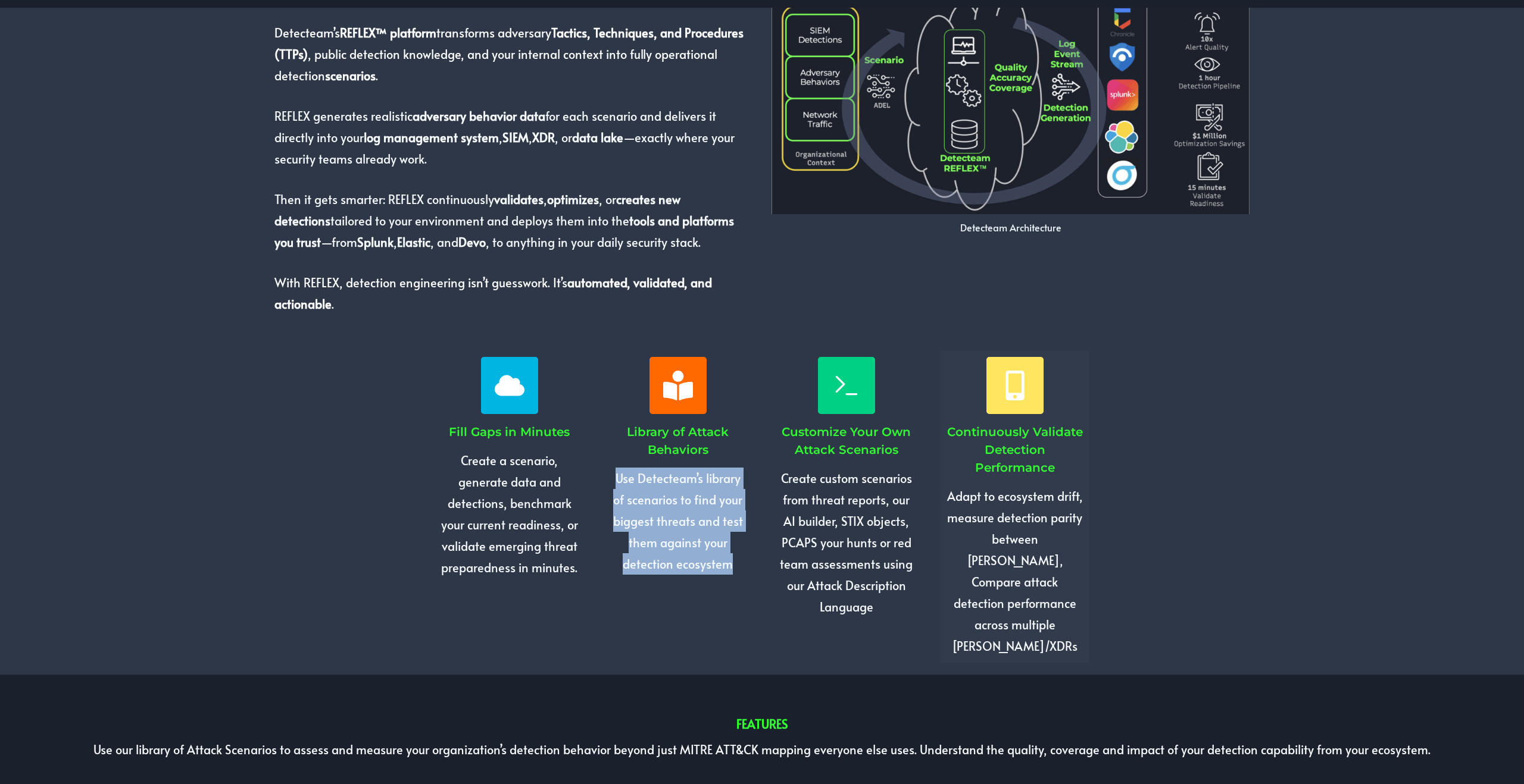
drag, startPoint x: 741, startPoint y: 570, endPoint x: 616, endPoint y: 476, distance: 156.4
click at [616, 476] on p "Use Detecteam’s library of scenarios to find your biggest threats and test them…" at bounding box center [677, 521] width 138 height 107
drag, startPoint x: 616, startPoint y: 476, endPoint x: 731, endPoint y: 580, distance: 155.1
click at [731, 580] on div "Library of Attack Behaviors Use Detecteam’s library of scenarios to find your b…" at bounding box center [677, 466] width 150 height 230
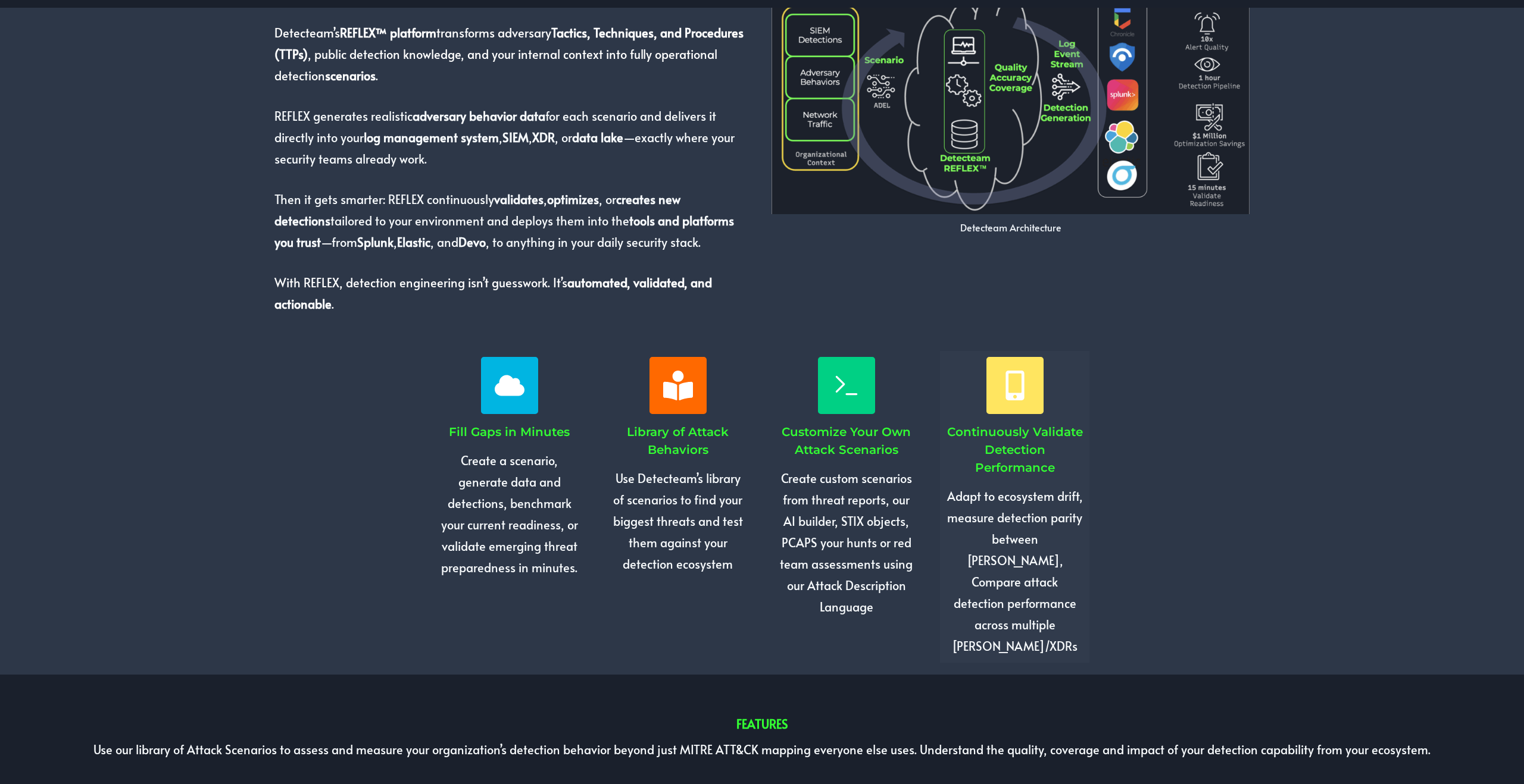
click at [731, 580] on div "Library of Attack Behaviors Use Detecteam’s library of scenarios to find your b…" at bounding box center [677, 466] width 150 height 230
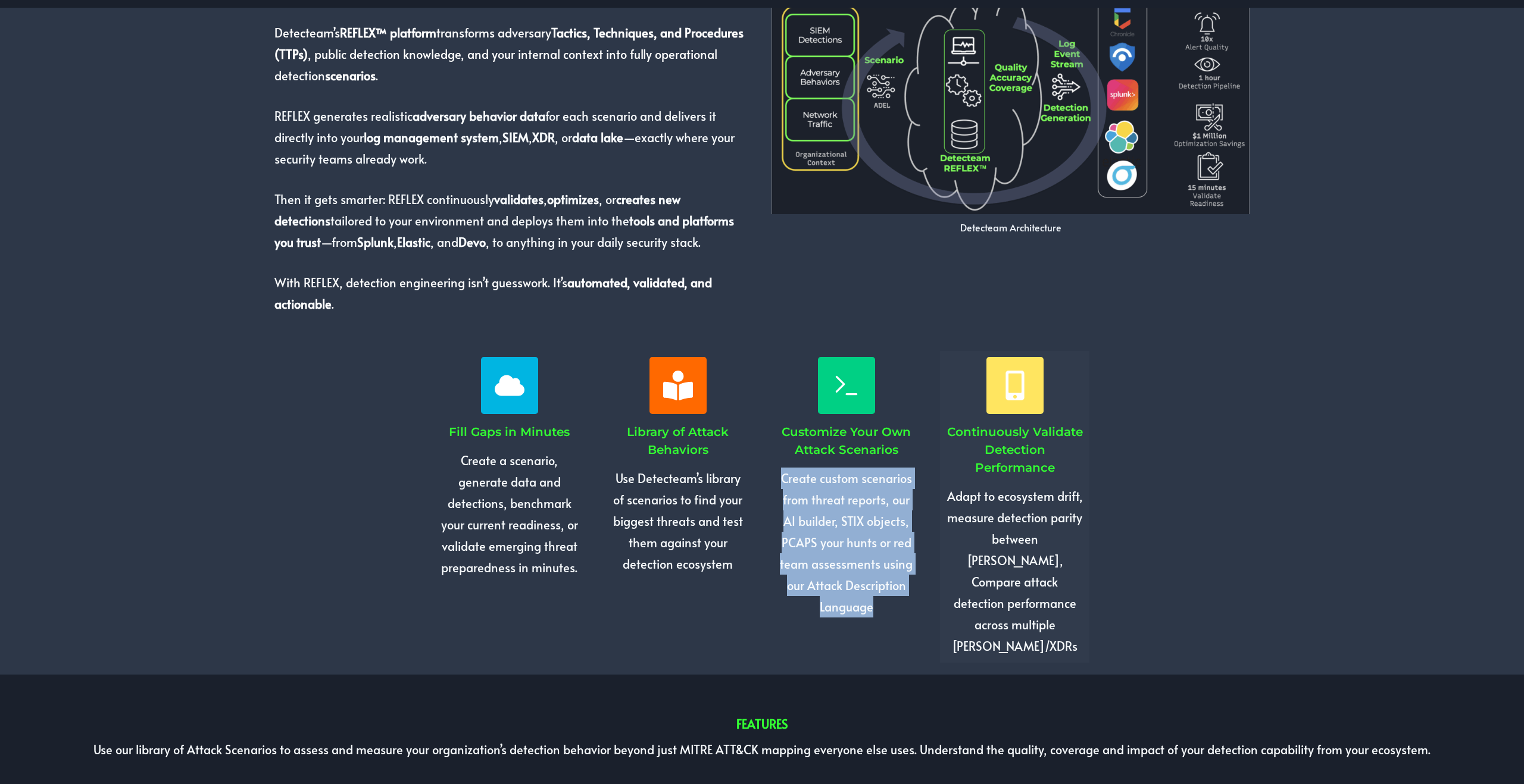
drag, startPoint x: 846, startPoint y: 580, endPoint x: 772, endPoint y: 484, distance: 121.2
click at [772, 484] on div "Customize Your Own Attack Scenarios Create custom scenarios from threat reports…" at bounding box center [846, 488] width 150 height 273
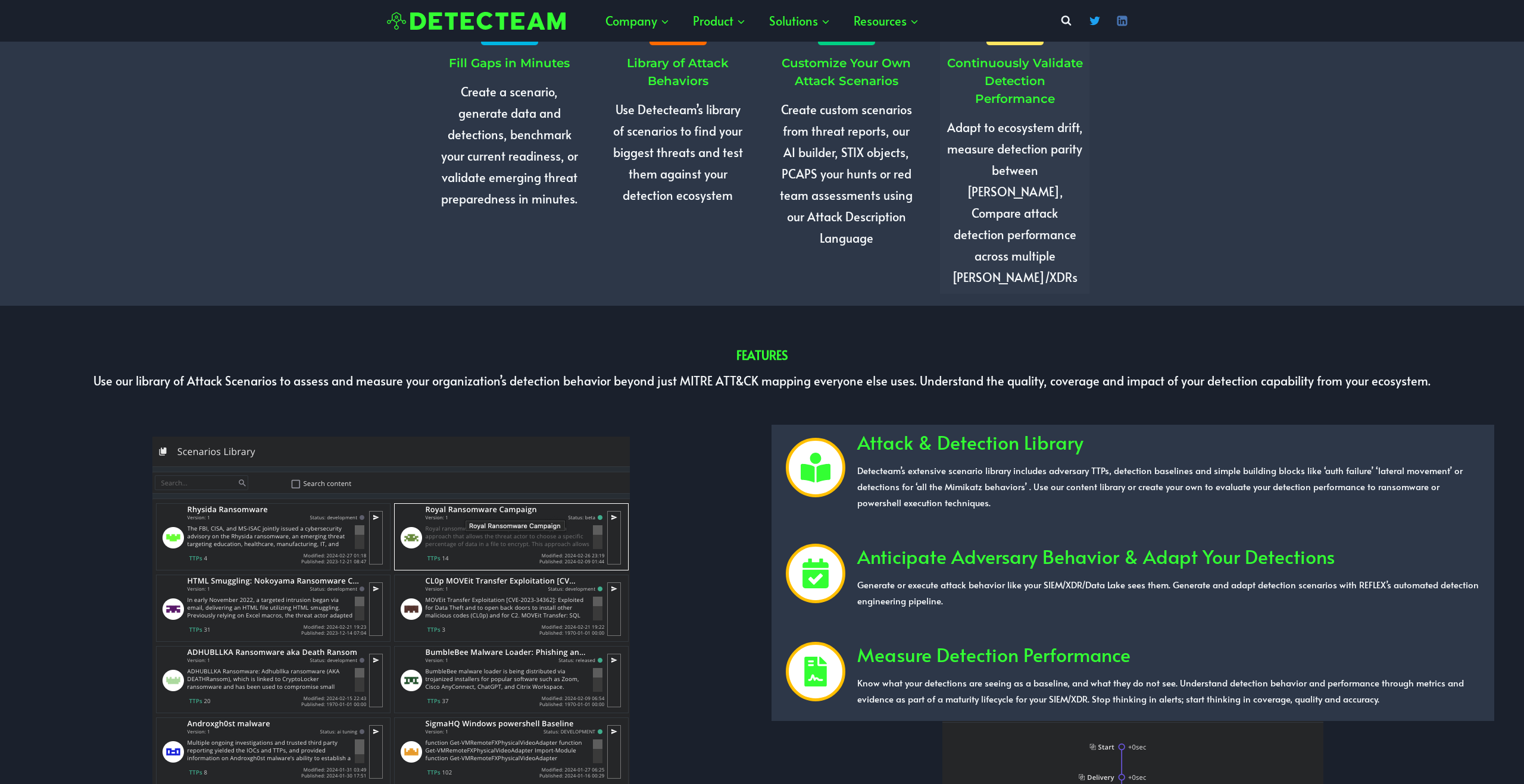
scroll to position [1303, 0]
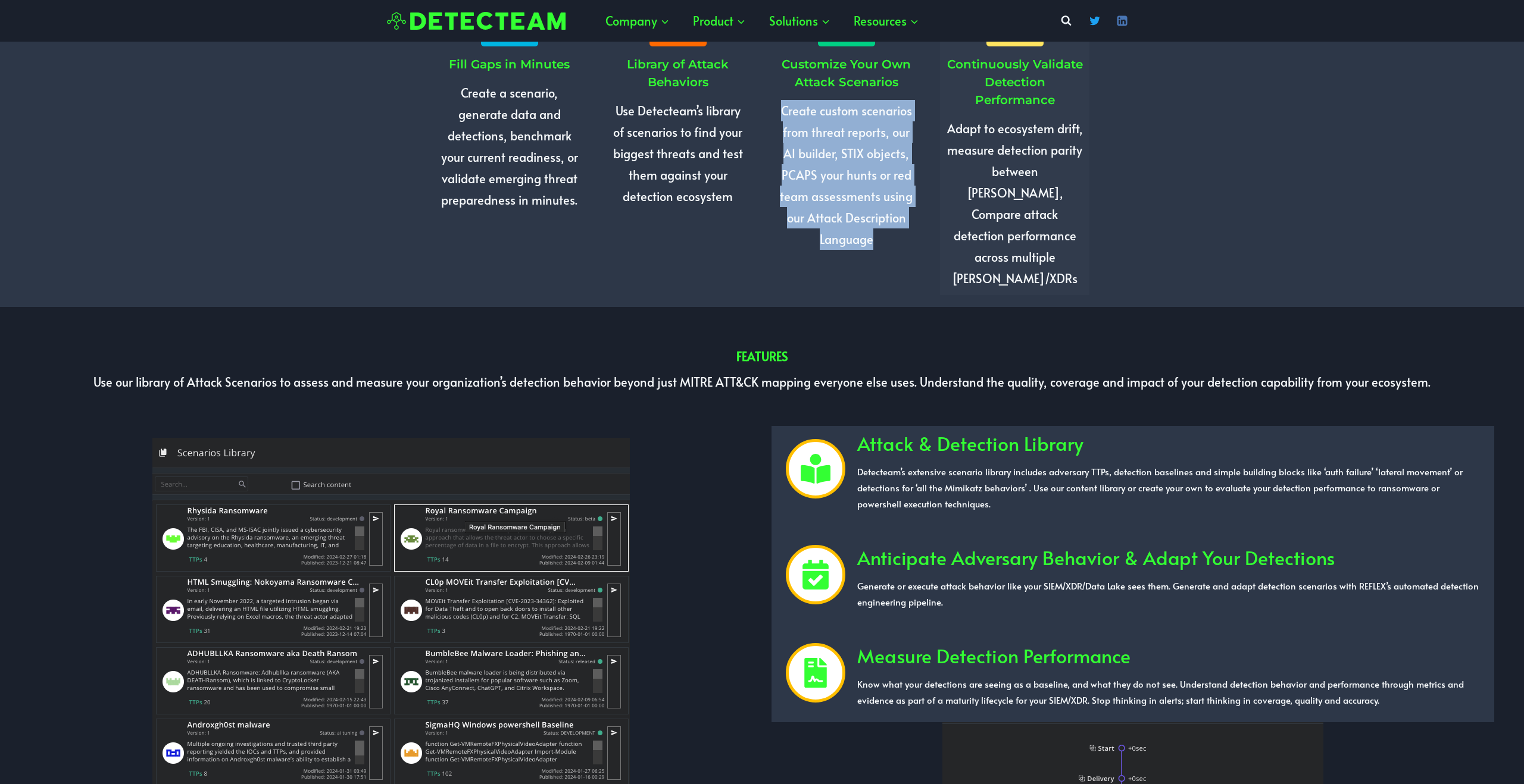
drag, startPoint x: 862, startPoint y: 215, endPoint x: 770, endPoint y: 115, distance: 135.9
click at [770, 115] on div "Fill Gaps in Minutes Create a scenario, generate data and detections, benchmark…" at bounding box center [761, 139] width 679 height 336
drag, startPoint x: 774, startPoint y: 119, endPoint x: 887, endPoint y: 250, distance: 173.0
click at [887, 250] on div "Fill Gaps in Minutes Create a scenario, generate data and detections, benchmark…" at bounding box center [761, 139] width 679 height 336
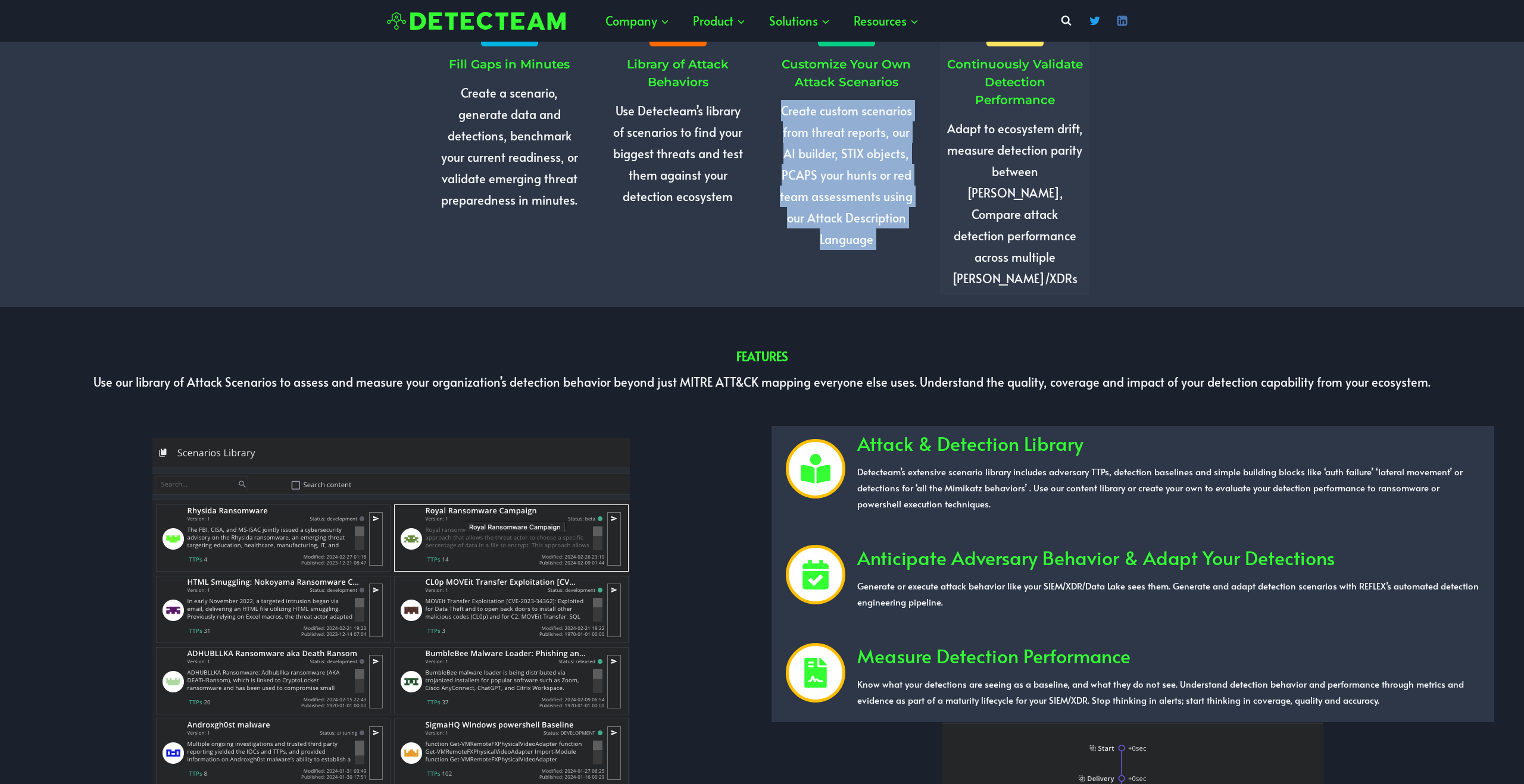
click at [887, 250] on div "Customize Your Own Attack Scenarios Create custom scenarios from threat reports…" at bounding box center [846, 119] width 150 height 273
drag, startPoint x: 878, startPoint y: 236, endPoint x: 775, endPoint y: 110, distance: 162.7
click at [775, 110] on div "Customize Your Own Attack Scenarios Create custom scenarios from threat reports…" at bounding box center [846, 119] width 150 height 273
drag, startPoint x: 775, startPoint y: 110, endPoint x: 878, endPoint y: 239, distance: 165.1
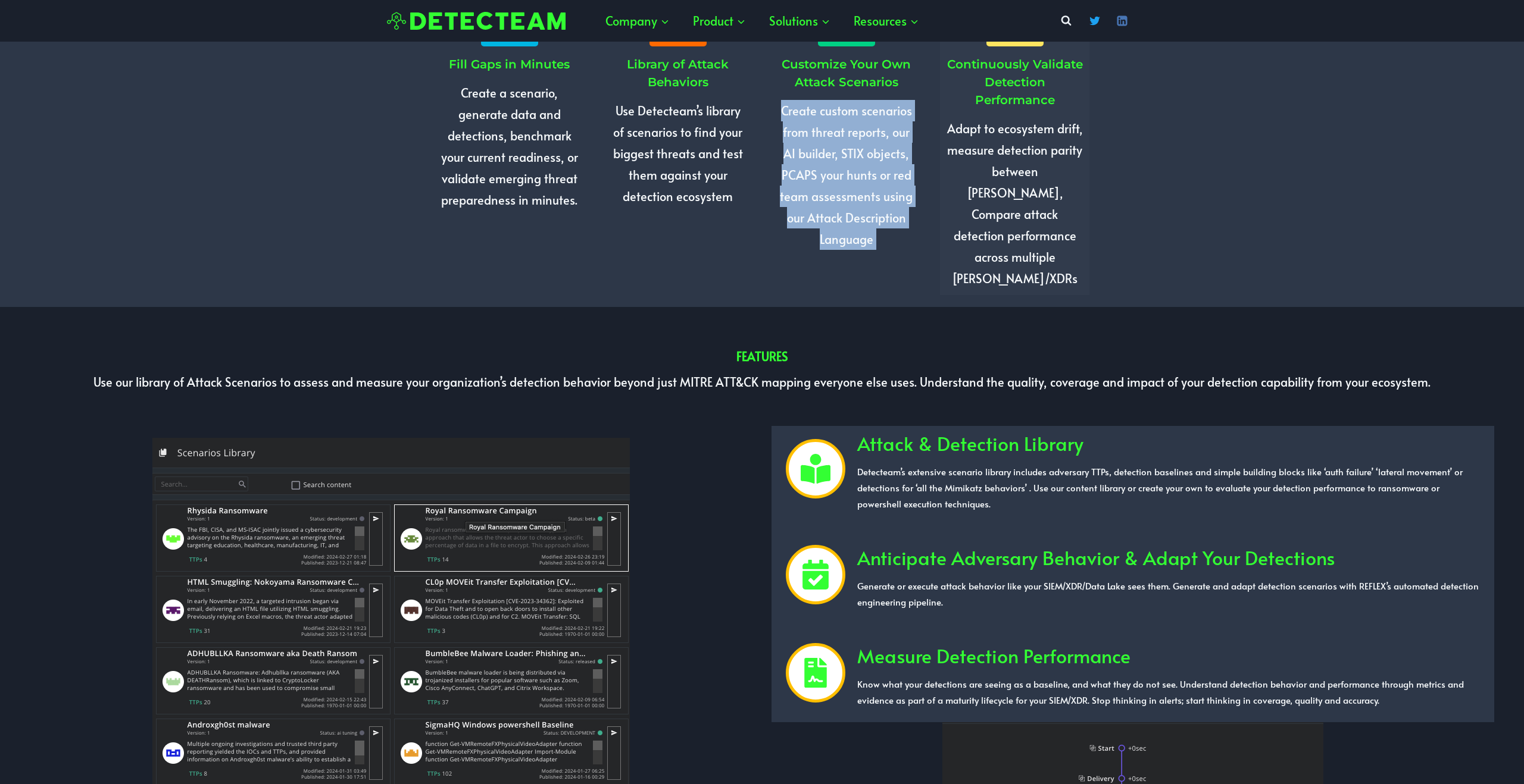
click at [878, 239] on div "Customize Your Own Attack Scenarios Create custom scenarios from threat reports…" at bounding box center [846, 119] width 150 height 273
click at [878, 239] on p "Create custom scenarios from threat reports, our AI builder, STIX objects, PCAP…" at bounding box center [846, 175] width 138 height 150
drag, startPoint x: 786, startPoint y: 155, endPoint x: 882, endPoint y: 244, distance: 130.9
click at [882, 244] on p "Create custom scenarios from threat reports, our AI builder, STIX objects, PCAP…" at bounding box center [846, 175] width 138 height 150
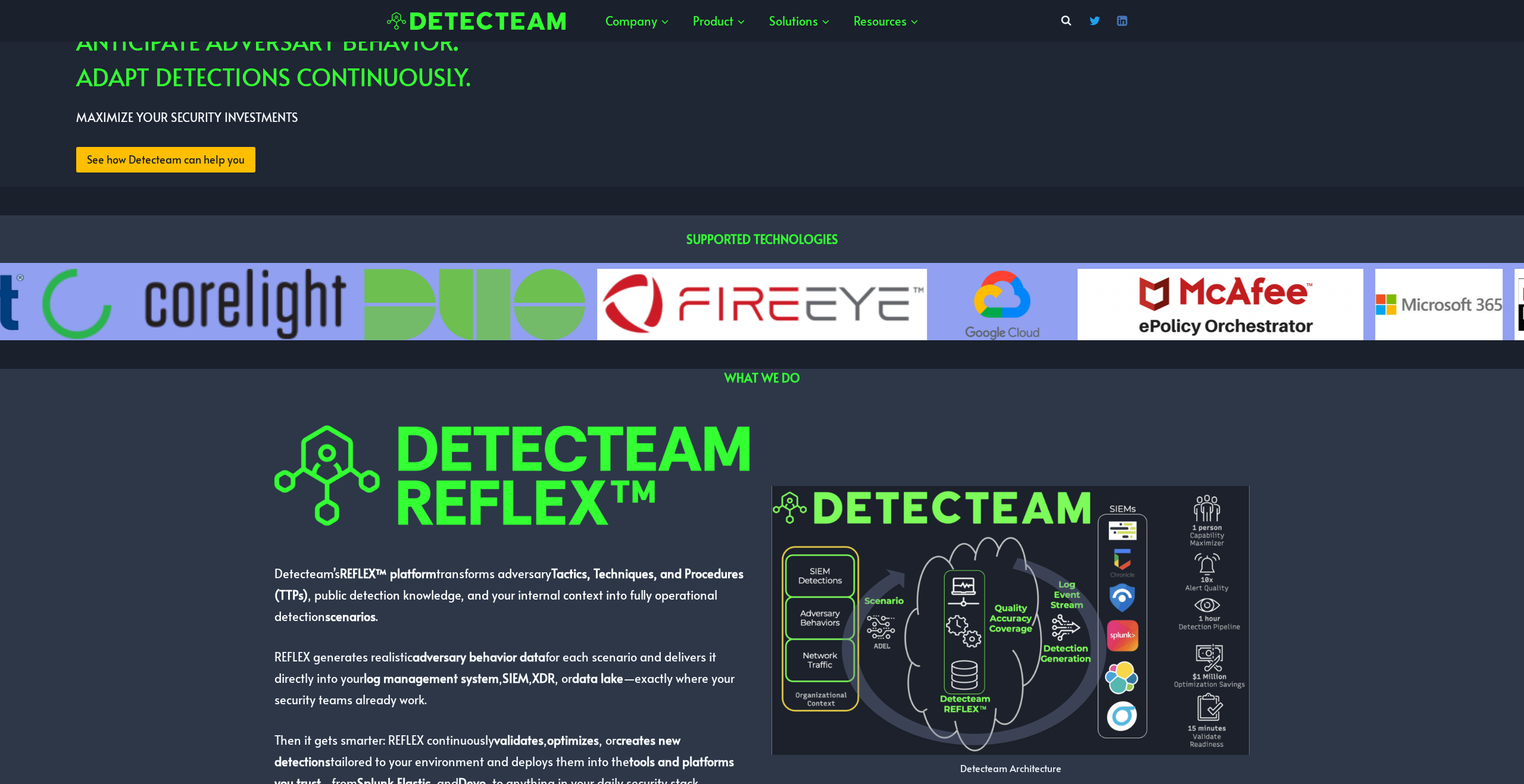
scroll to position [0, 0]
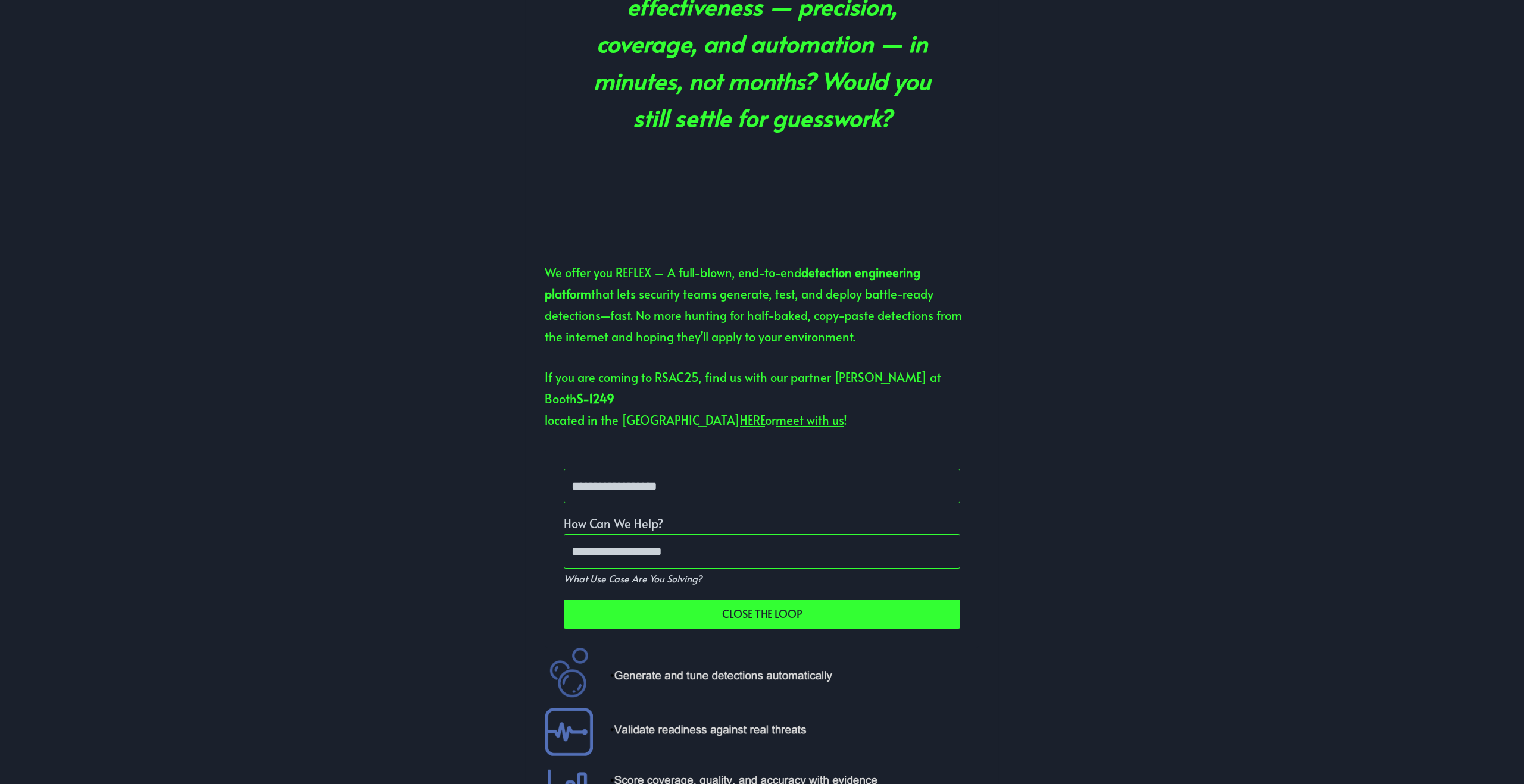
scroll to position [722, 0]
